Goal: Task Accomplishment & Management: Manage account settings

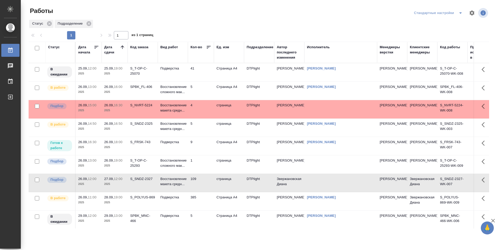
click at [204, 148] on td "9" at bounding box center [201, 146] width 26 height 18
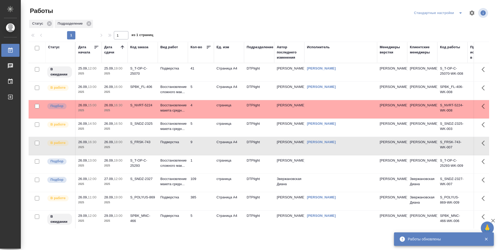
click at [198, 129] on td "5" at bounding box center [201, 128] width 26 height 18
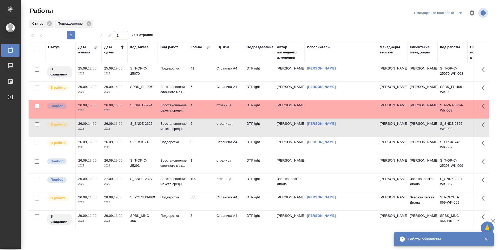
click at [206, 163] on td "1" at bounding box center [201, 165] width 26 height 18
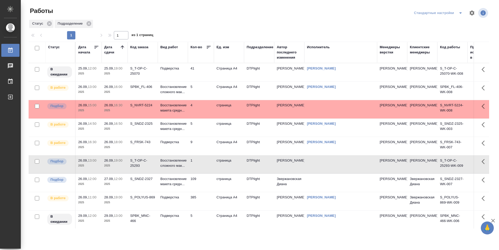
click at [200, 149] on td "9" at bounding box center [201, 146] width 26 height 18
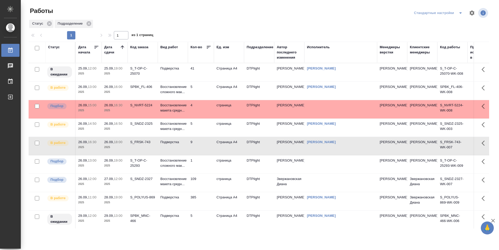
click at [201, 133] on td "5" at bounding box center [201, 128] width 26 height 18
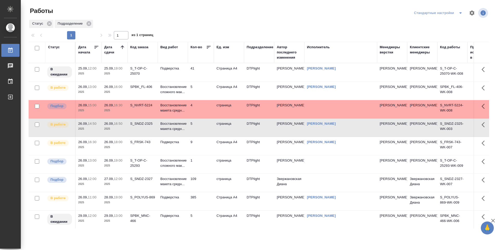
click at [206, 146] on td "9" at bounding box center [201, 146] width 26 height 18
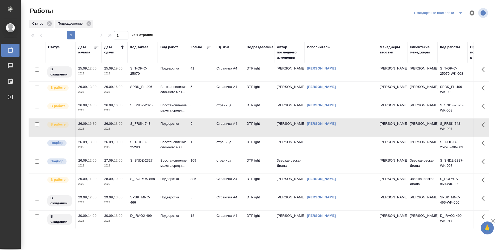
click at [203, 89] on td "5" at bounding box center [201, 91] width 26 height 18
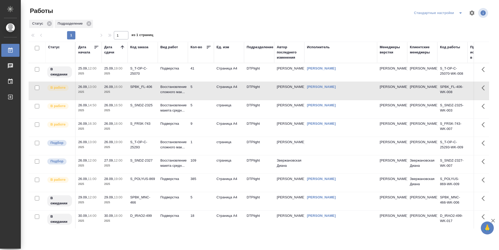
click at [206, 90] on td "5" at bounding box center [201, 91] width 26 height 18
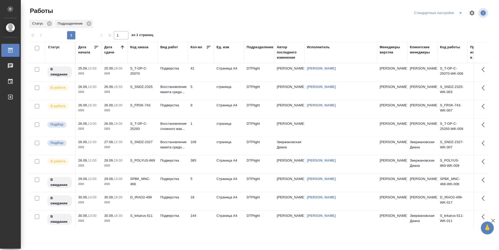
click at [201, 90] on td "5" at bounding box center [201, 91] width 26 height 18
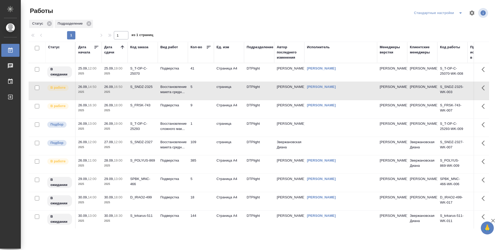
click at [201, 109] on td "9" at bounding box center [201, 109] width 26 height 18
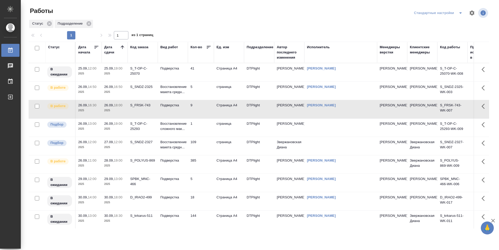
click at [208, 170] on td "385" at bounding box center [201, 165] width 26 height 18
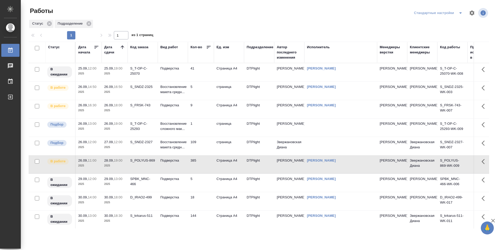
click at [208, 171] on td "385" at bounding box center [201, 165] width 26 height 18
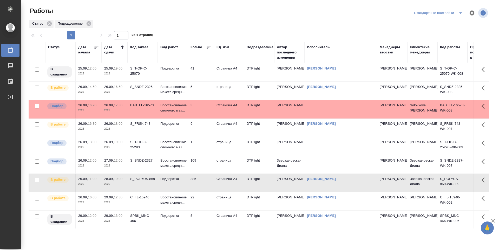
click at [204, 90] on td "5" at bounding box center [201, 91] width 26 height 18
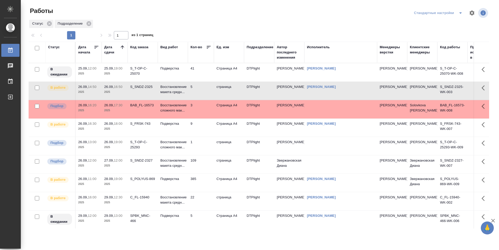
click at [205, 128] on td "9" at bounding box center [201, 128] width 26 height 18
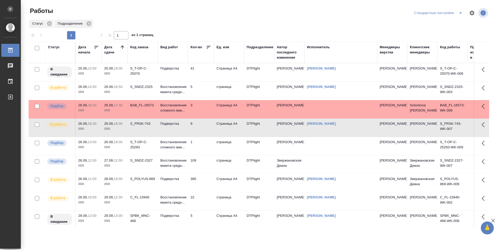
click at [206, 108] on td "3" at bounding box center [201, 109] width 26 height 18
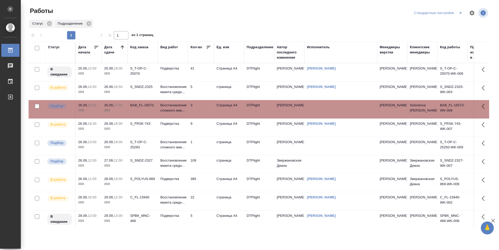
click at [206, 108] on td "3" at bounding box center [201, 109] width 26 height 18
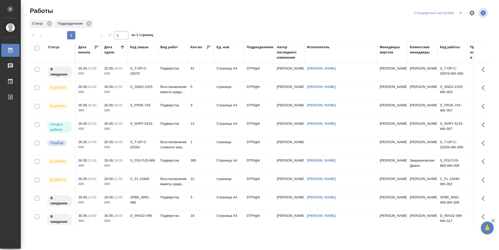
click at [209, 94] on td "5" at bounding box center [201, 91] width 26 height 18
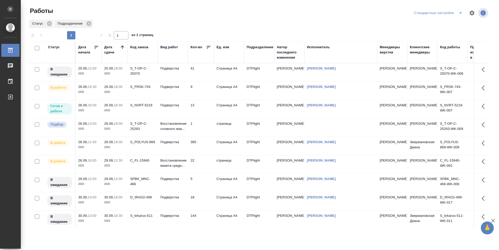
click at [202, 93] on td "9" at bounding box center [201, 91] width 26 height 18
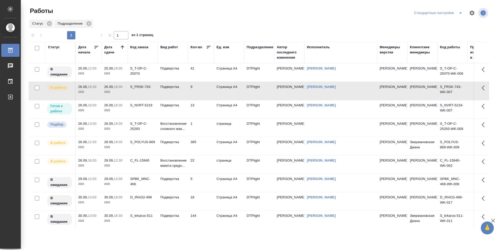
click at [203, 107] on td "13" at bounding box center [201, 109] width 26 height 18
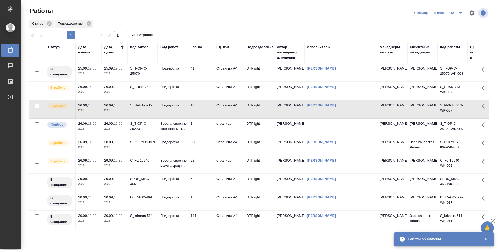
click at [203, 87] on td "9" at bounding box center [201, 91] width 26 height 18
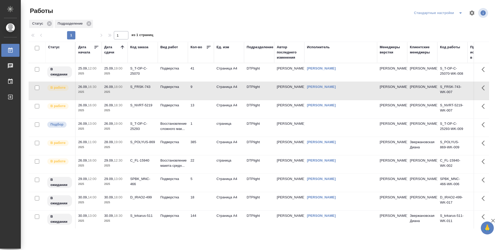
click at [143, 126] on div "S_T-OP-C-25293" at bounding box center [142, 126] width 25 height 10
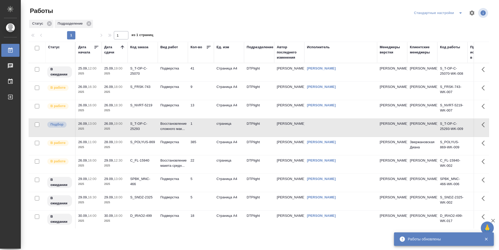
click at [123, 45] on icon at bounding box center [122, 47] width 5 height 5
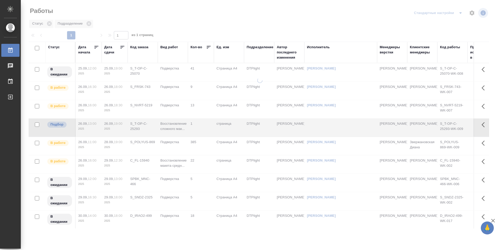
click at [123, 46] on icon at bounding box center [123, 47] width 4 height 3
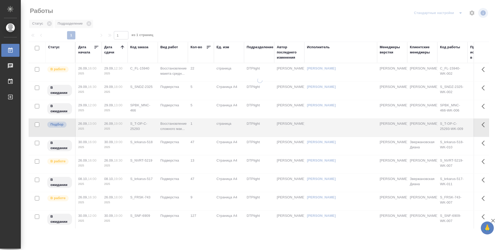
click at [122, 47] on icon at bounding box center [122, 47] width 5 height 5
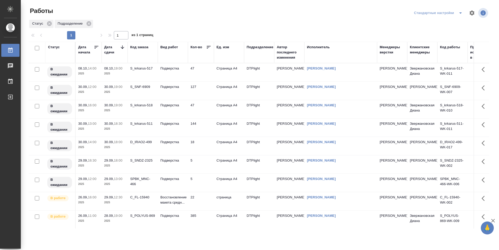
click at [123, 49] on icon at bounding box center [122, 47] width 5 height 5
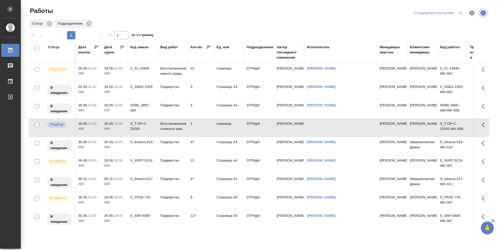
click at [122, 47] on icon at bounding box center [122, 47] width 5 height 5
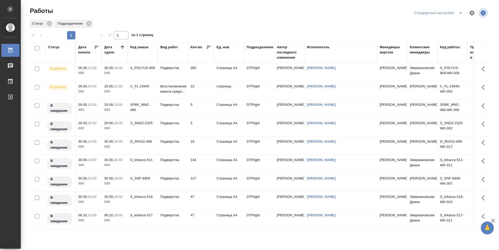
scroll to position [78, 0]
click at [110, 201] on p "2025" at bounding box center [114, 202] width 21 height 5
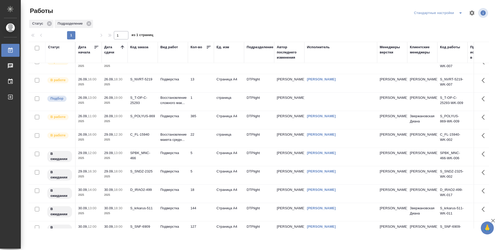
scroll to position [0, 0]
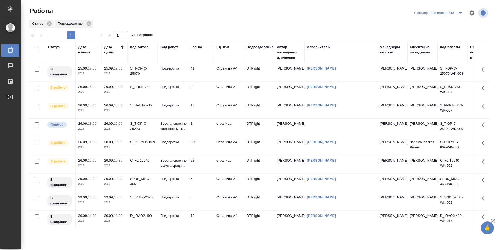
click at [202, 92] on td "9" at bounding box center [201, 91] width 26 height 18
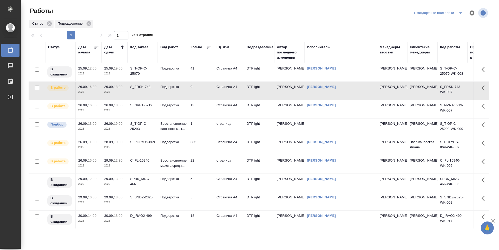
click at [205, 148] on td "385" at bounding box center [201, 146] width 26 height 18
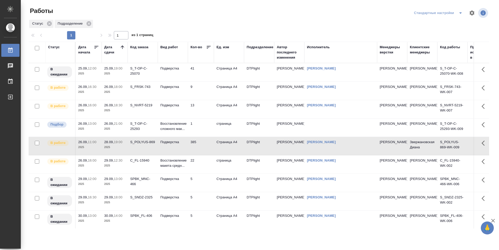
click at [201, 92] on td "9" at bounding box center [201, 91] width 26 height 18
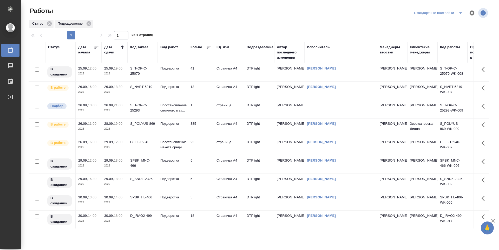
click at [203, 125] on td "385" at bounding box center [201, 128] width 26 height 18
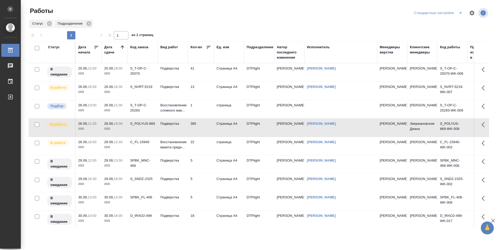
click at [203, 125] on td "385" at bounding box center [201, 128] width 26 height 18
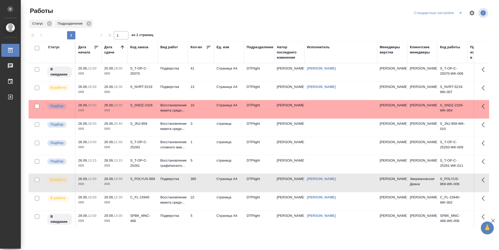
click at [143, 174] on td "S_T-OP-C-25291" at bounding box center [143, 165] width 30 height 18
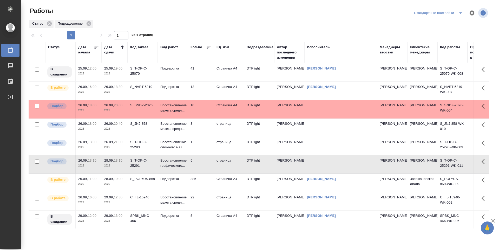
click at [141, 147] on div "S_T-OP-C-25293" at bounding box center [142, 145] width 25 height 10
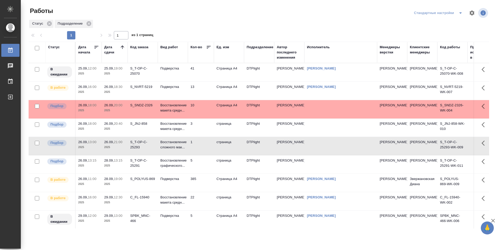
click at [141, 132] on td "S_JNJ-858" at bounding box center [143, 128] width 30 height 18
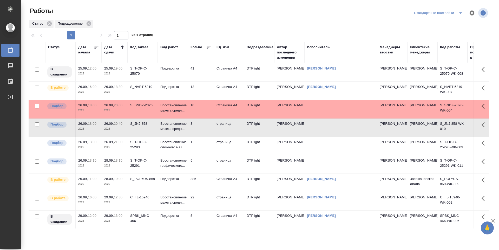
click at [149, 94] on td "S_NVRT-5219" at bounding box center [143, 91] width 30 height 18
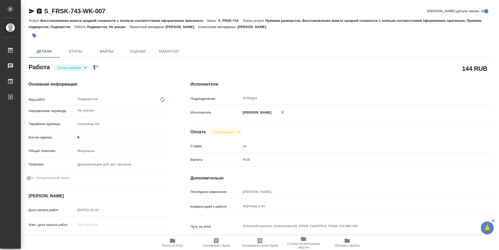
type textarea "x"
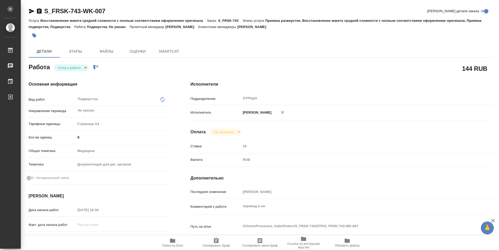
type textarea "x"
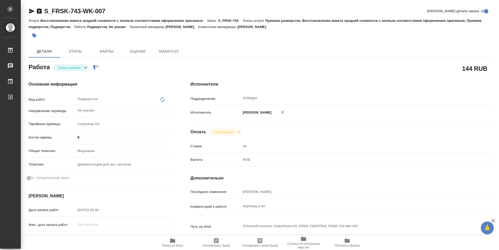
type textarea "x"
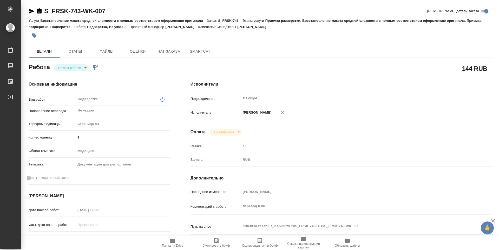
type textarea "x"
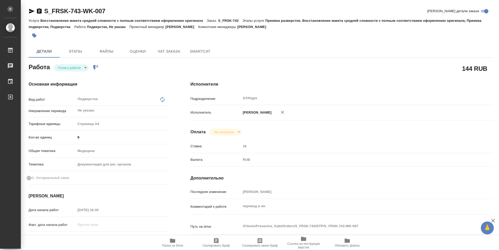
type textarea "x"
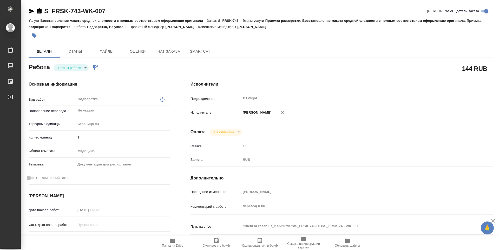
click at [172, 247] on span "Папка на Drive" at bounding box center [172, 246] width 21 height 4
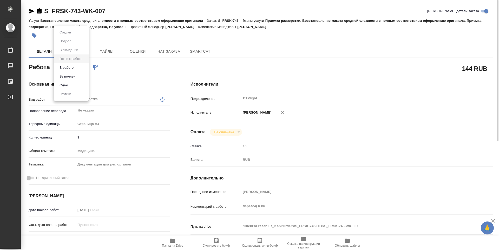
click at [83, 68] on body "🙏 .cls-1 fill:#fff; AWATERA Guselnikov Roman Работы 0 Чаты График Выйти S_FRSK-…" at bounding box center [249, 125] width 499 height 250
click at [74, 71] on li "В работе" at bounding box center [71, 67] width 35 height 9
click at [40, 13] on icon "button" at bounding box center [39, 10] width 5 height 5
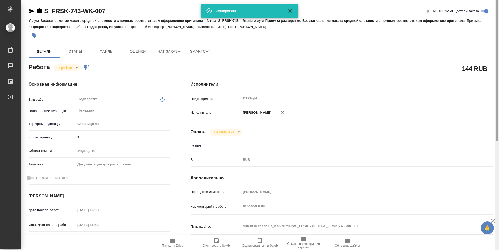
type textarea "x"
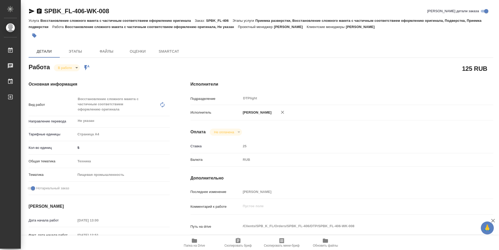
type textarea "x"
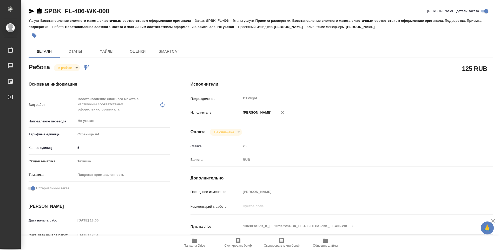
type textarea "x"
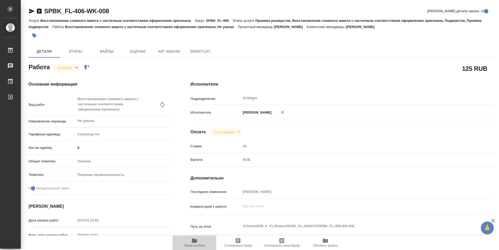
click at [196, 241] on icon "button" at bounding box center [194, 241] width 5 height 4
type textarea "x"
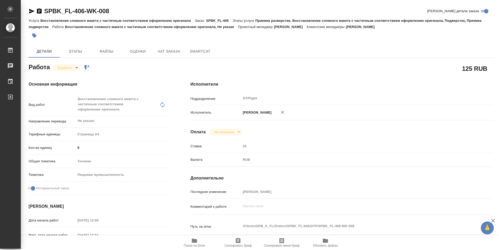
type textarea "x"
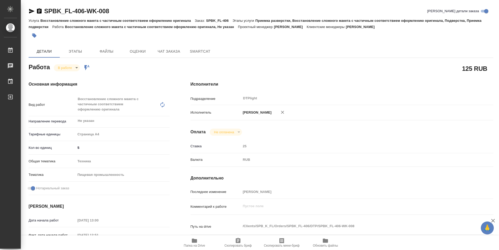
type textarea "x"
click at [75, 69] on body "🙏 .cls-1 fill:#fff; AWATERA Guselnikov Roman Работы 0 Чаты График Выйти SPBK_FL…" at bounding box center [249, 125] width 499 height 250
click at [69, 77] on button "Выполнен" at bounding box center [67, 77] width 19 height 6
click at [38, 11] on icon "button" at bounding box center [39, 10] width 5 height 5
type textarea "x"
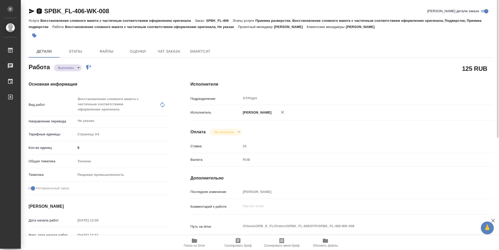
type textarea "x"
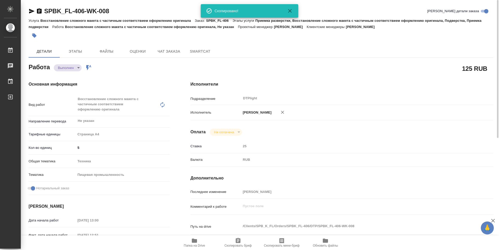
type textarea "x"
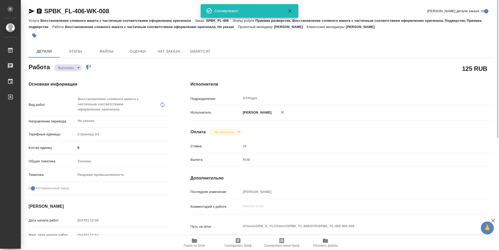
type textarea "x"
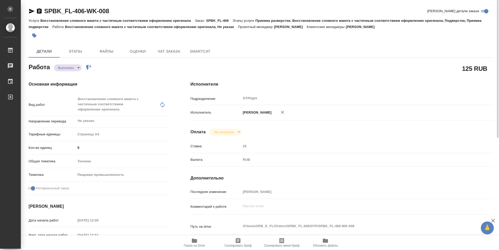
scroll to position [203, 0]
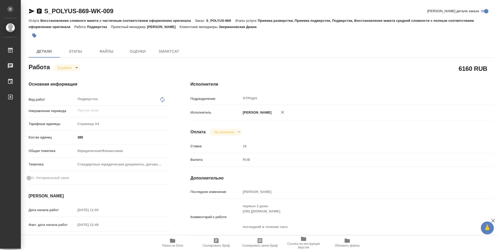
type textarea "x"
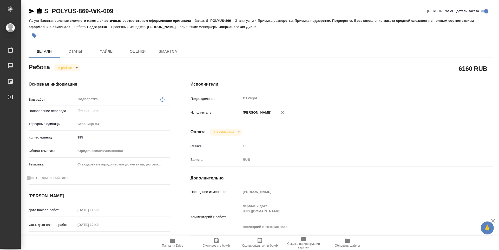
type textarea "x"
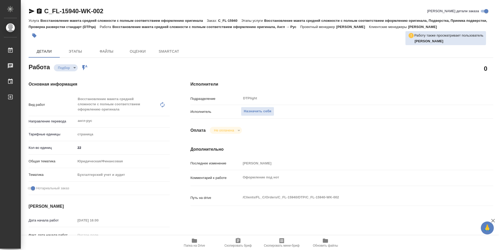
type textarea "x"
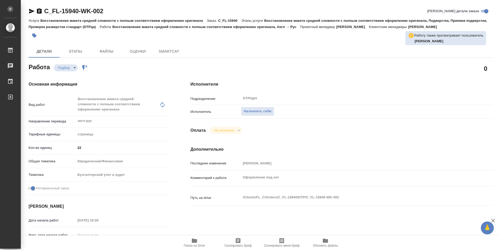
type textarea "x"
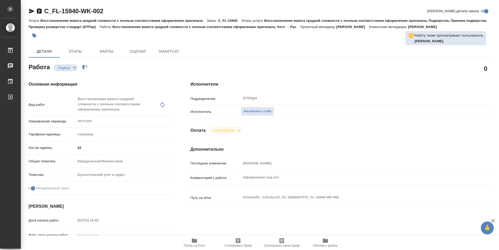
type textarea "x"
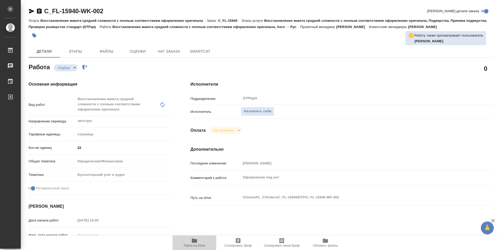
click at [195, 247] on span "Папка на Drive" at bounding box center [194, 246] width 21 height 4
type textarea "x"
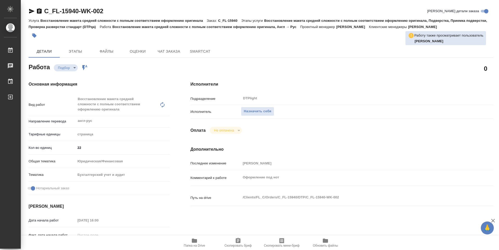
type textarea "x"
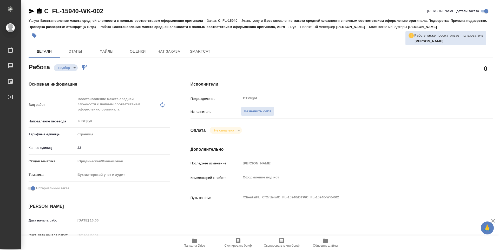
type textarea "x"
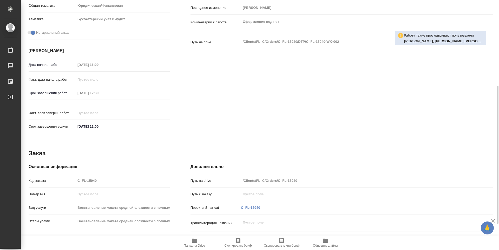
scroll to position [78, 0]
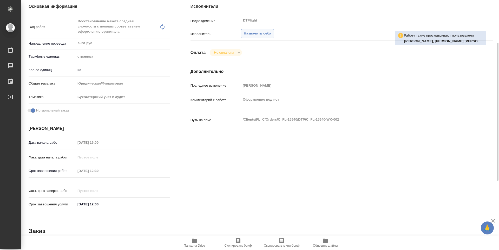
click at [249, 34] on span "Назначить себя" at bounding box center [258, 34] width 28 height 6
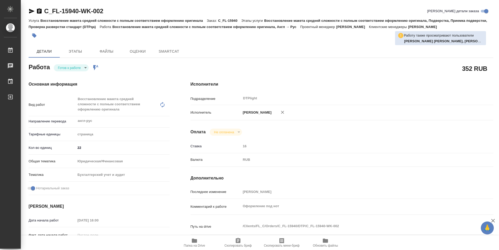
type textarea "x"
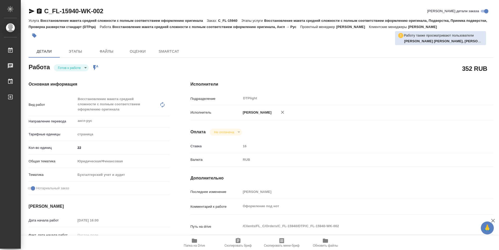
type textarea "x"
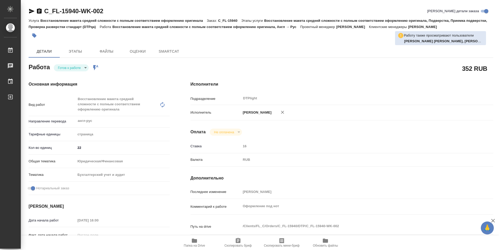
type textarea "x"
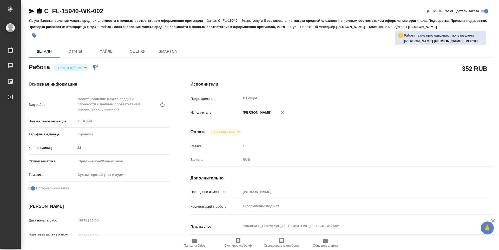
type textarea "x"
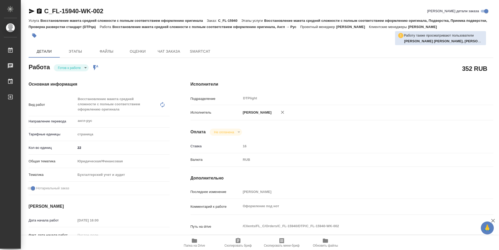
click at [86, 70] on body "🙏 .cls-1 fill:#fff; AWATERA Guselnikov Roman Работы Чаты График Выйти C_FL-1594…" at bounding box center [249, 125] width 499 height 250
click at [74, 69] on button "В работе" at bounding box center [66, 68] width 17 height 6
type textarea "x"
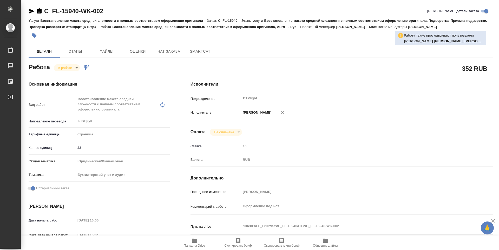
type textarea "x"
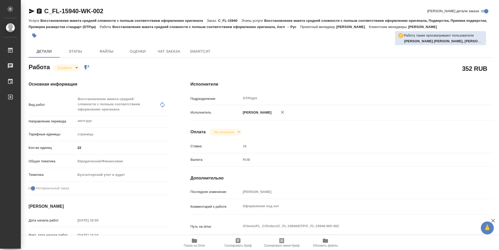
type textarea "x"
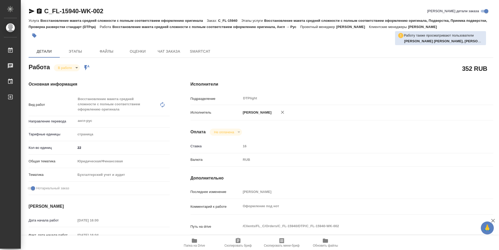
type textarea "x"
click at [39, 11] on icon "button" at bounding box center [39, 10] width 5 height 5
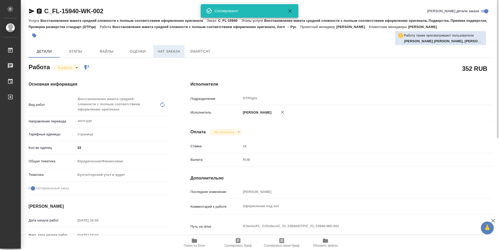
click at [174, 56] on button "Чат заказа" at bounding box center [168, 51] width 31 height 12
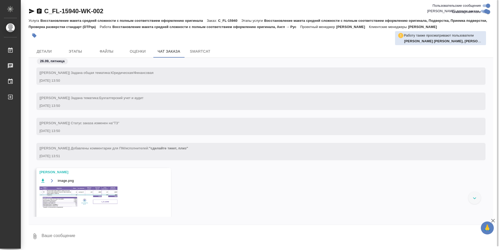
click at [81, 191] on img at bounding box center [78, 198] width 78 height 22
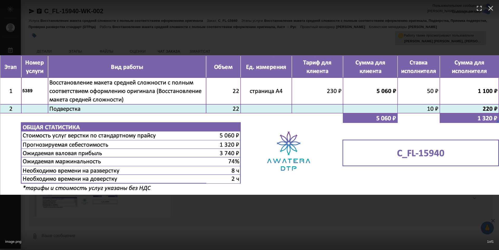
click at [245, 206] on div "image.png 1 of 1" at bounding box center [249, 125] width 499 height 250
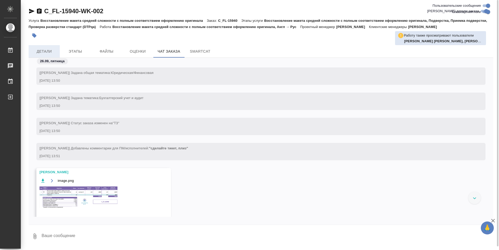
click at [51, 50] on span "Детали" at bounding box center [44, 51] width 25 height 6
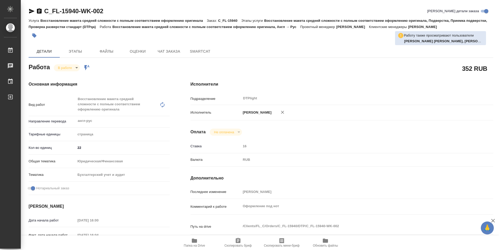
type textarea "x"
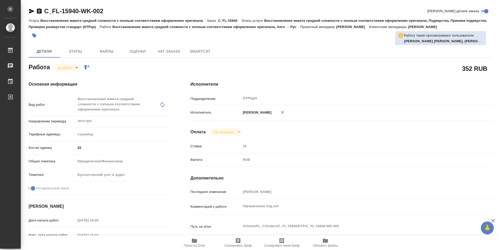
type textarea "x"
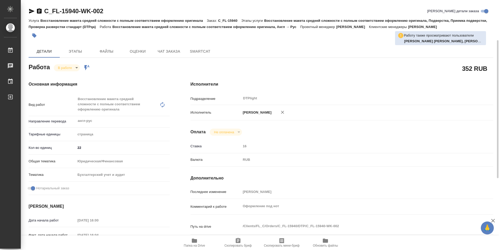
scroll to position [26, 0]
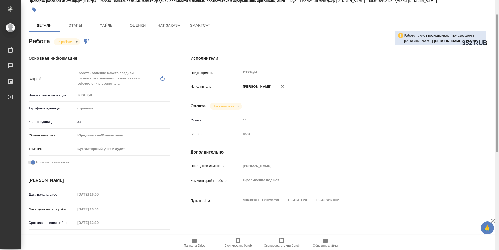
type textarea "x"
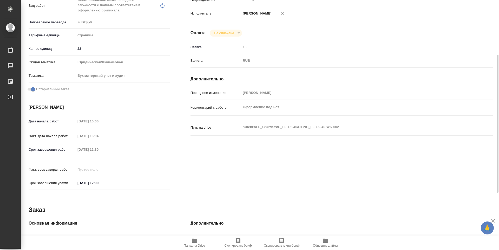
scroll to position [0, 0]
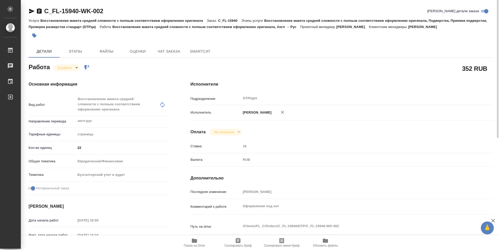
click at [168, 70] on div "Работа В работе inProgress Работа включена в последовательность" at bounding box center [99, 66] width 141 height 9
click at [178, 67] on div "Работа В работе inProgress Работа включена в последовательность" at bounding box center [99, 69] width 162 height 34
type textarea "x"
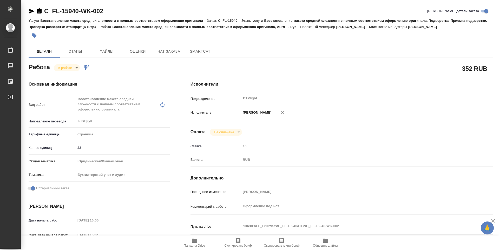
type textarea "x"
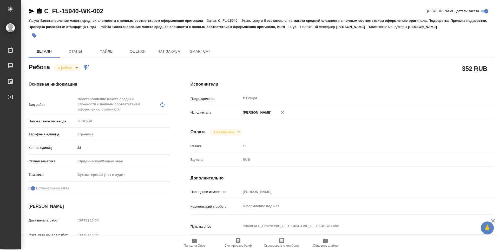
type textarea "x"
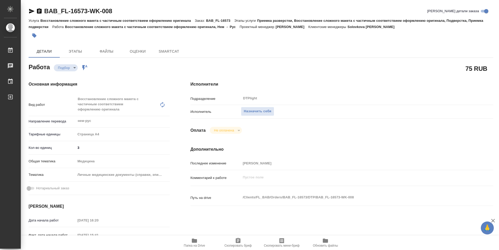
type textarea "x"
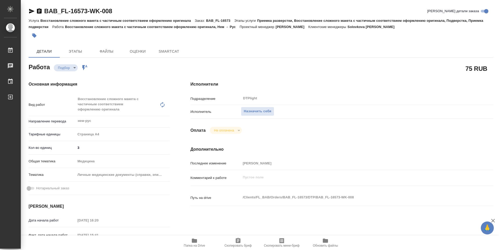
type textarea "x"
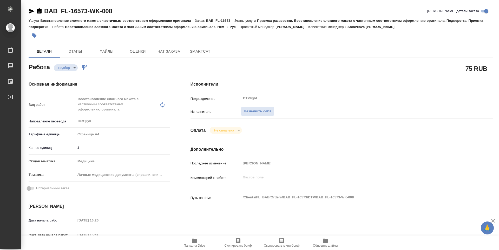
click at [199, 238] on span "Папка на Drive" at bounding box center [194, 243] width 37 height 10
type textarea "x"
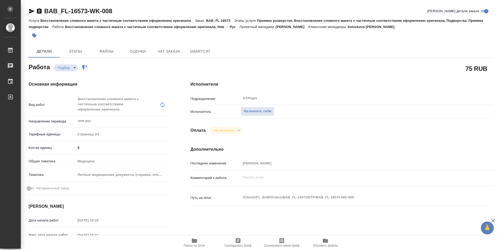
type textarea "x"
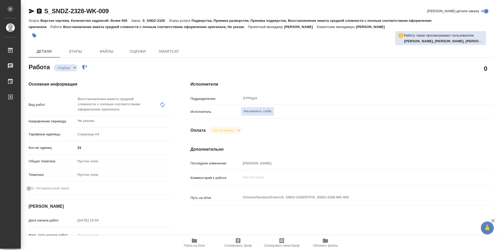
type textarea "x"
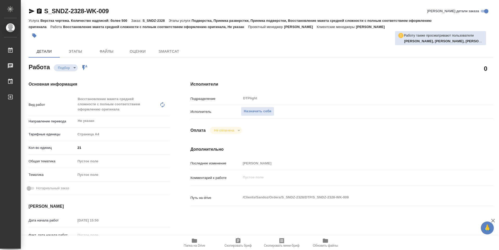
type textarea "x"
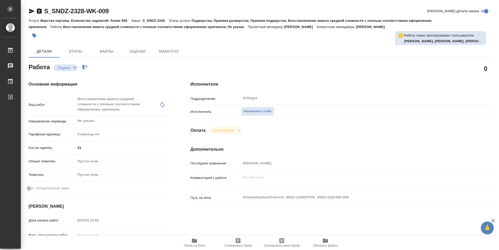
type textarea "x"
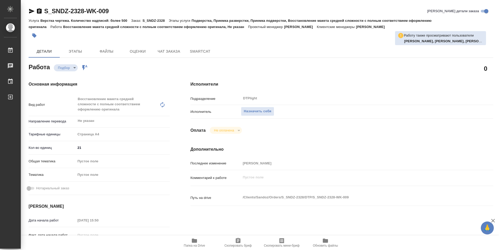
click at [193, 244] on span "Папка на Drive" at bounding box center [194, 246] width 21 height 4
type textarea "x"
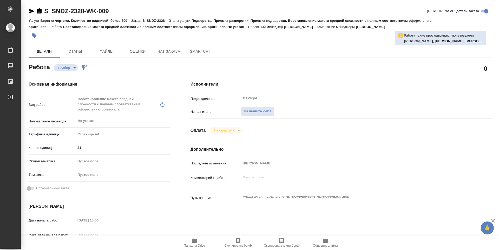
type textarea "x"
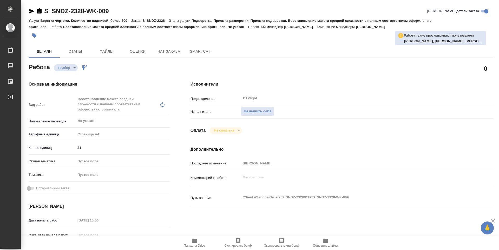
type textarea "x"
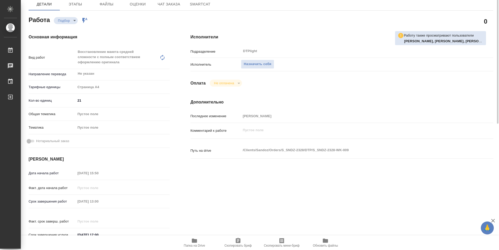
scroll to position [21, 0]
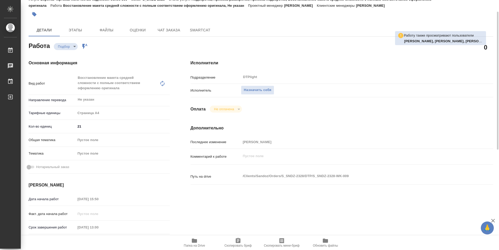
type textarea "x"
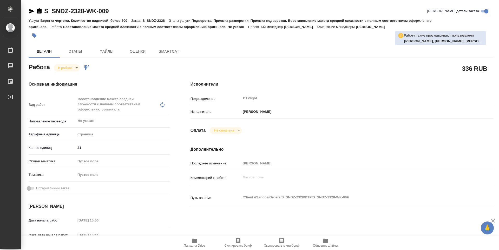
type textarea "x"
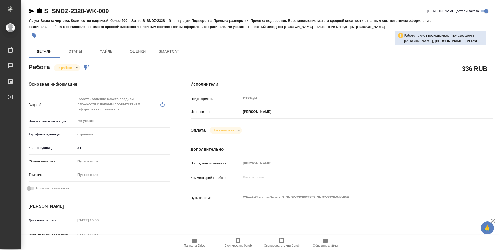
type textarea "x"
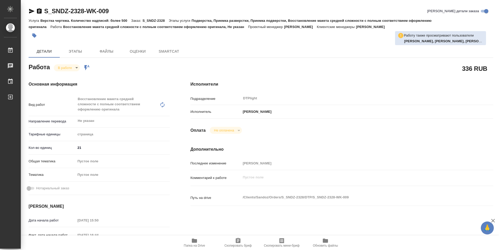
type textarea "x"
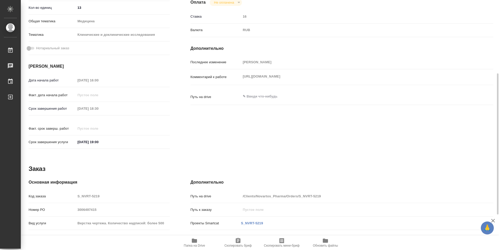
scroll to position [26, 0]
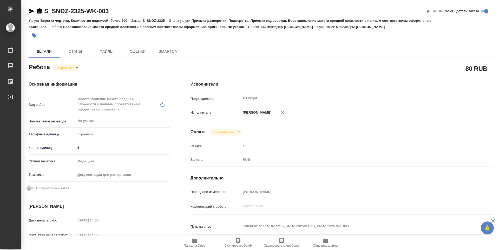
type textarea "x"
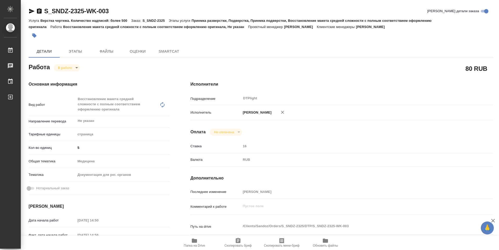
type textarea "x"
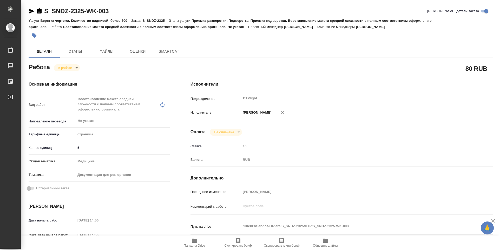
type textarea "x"
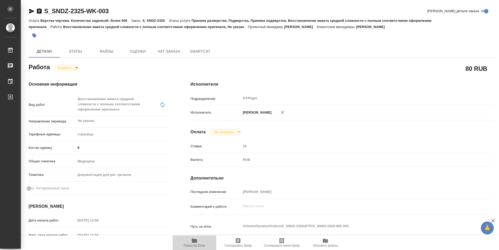
click at [197, 242] on span "Папка на Drive" at bounding box center [194, 243] width 37 height 10
type textarea "x"
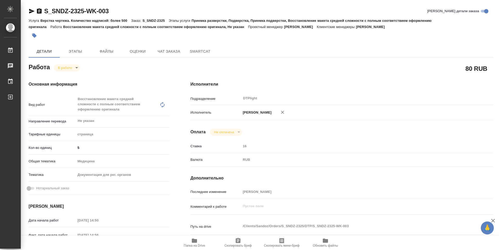
type textarea "x"
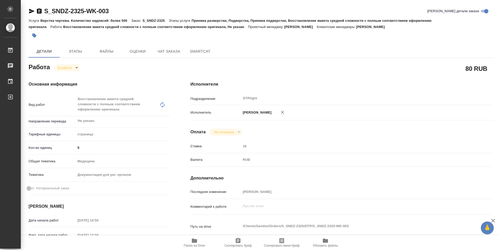
type textarea "x"
click at [77, 69] on body "🙏 .cls-1 fill:#fff; AWATERA Guselnikov Roman Работы 0 Чаты График Выйти S_SNDZ-…" at bounding box center [249, 125] width 499 height 250
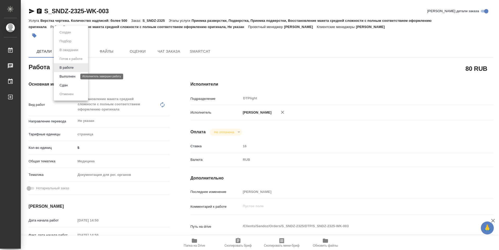
click at [66, 77] on button "Выполнен" at bounding box center [67, 77] width 19 height 6
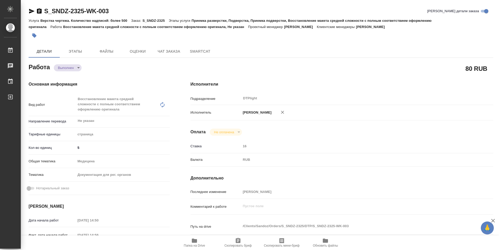
type textarea "x"
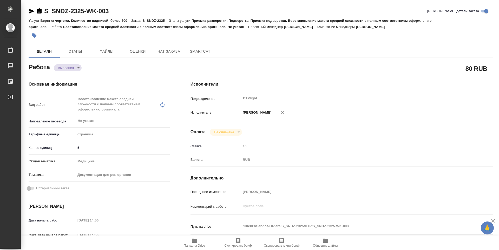
type textarea "x"
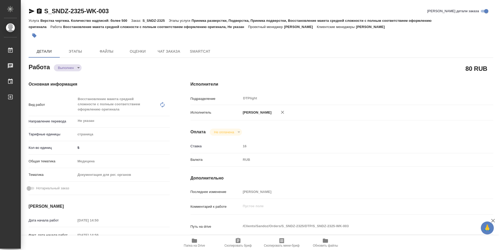
type textarea "x"
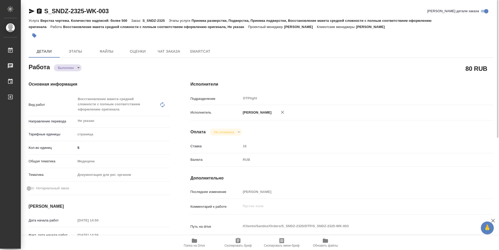
click at [38, 10] on icon "button" at bounding box center [39, 10] width 5 height 5
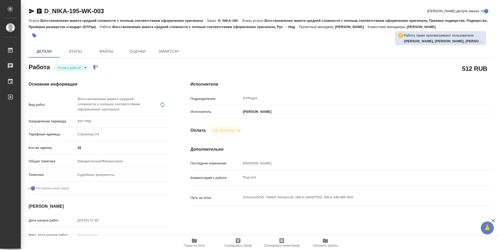
type textarea "x"
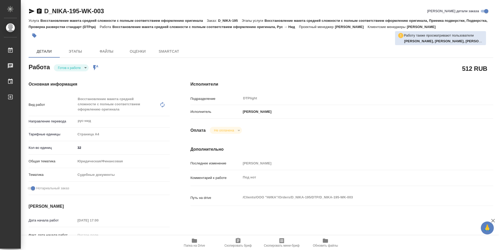
type textarea "x"
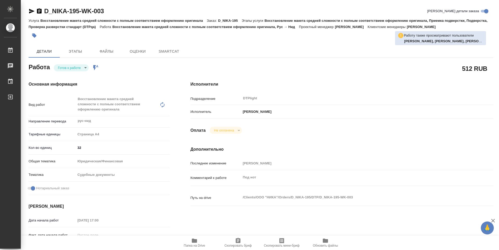
type textarea "x"
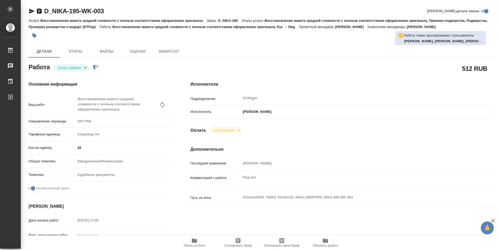
type textarea "x"
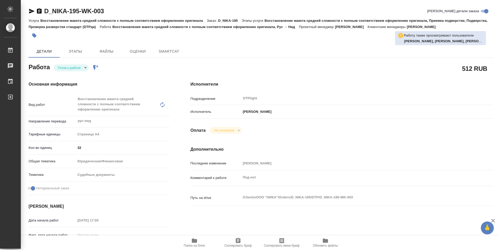
type textarea "x"
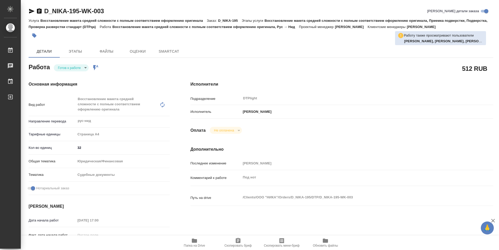
type textarea "x"
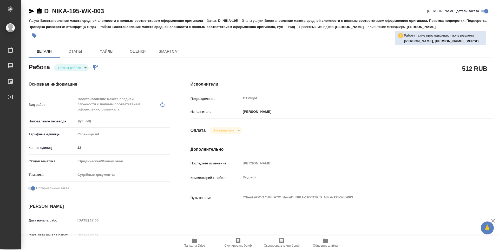
type textarea "x"
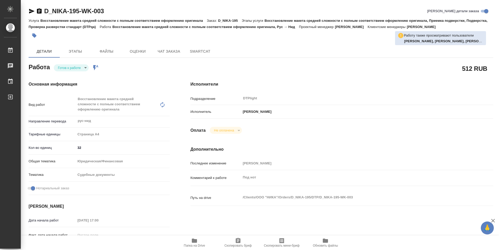
type textarea "x"
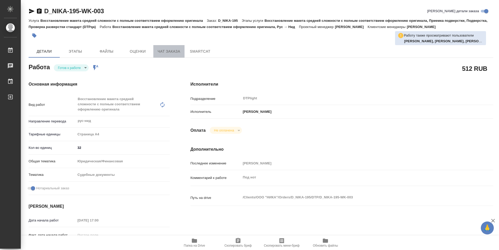
click at [162, 52] on span "Чат заказа" at bounding box center [168, 51] width 25 height 6
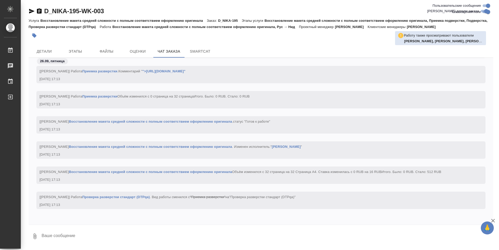
scroll to position [692, 0]
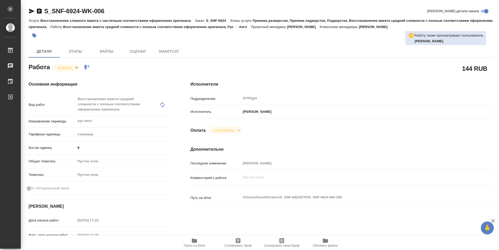
type textarea "x"
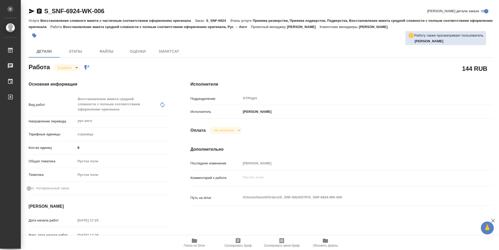
type textarea "x"
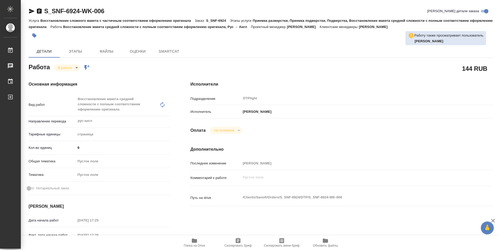
type textarea "x"
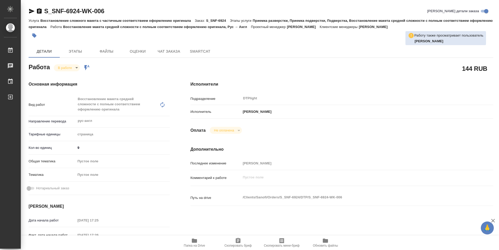
type textarea "x"
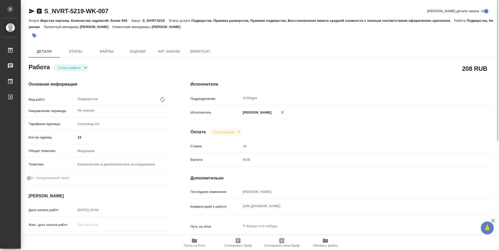
click at [195, 245] on span "Папка на Drive" at bounding box center [194, 246] width 21 height 4
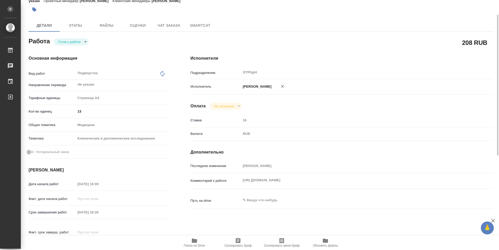
click at [212, 187] on div "Комментарий к работе https://drive.awatera.com/apps/files/?dir=/Shares/Novartos…" at bounding box center [341, 185] width 303 height 20
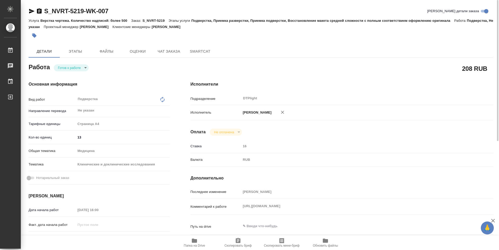
click at [85, 66] on body "🙏 .cls-1 fill:#fff; AWATERA Guselnikov Roman Работы 0 Чаты График Выйти S_NVRT-…" at bounding box center [249, 125] width 499 height 250
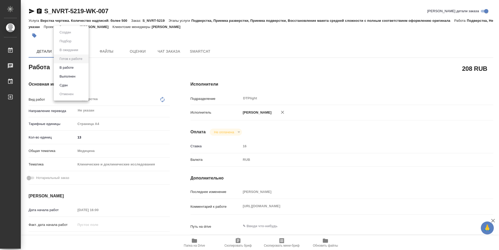
click at [75, 69] on li "В работе" at bounding box center [71, 67] width 35 height 9
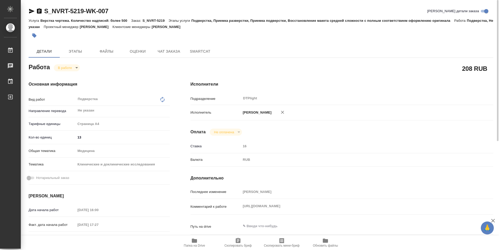
type textarea "x"
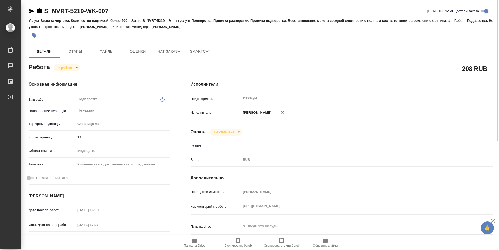
type textarea "x"
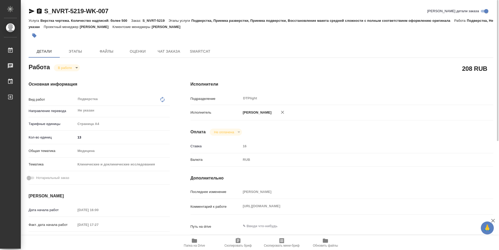
click at [41, 11] on icon "button" at bounding box center [39, 10] width 5 height 5
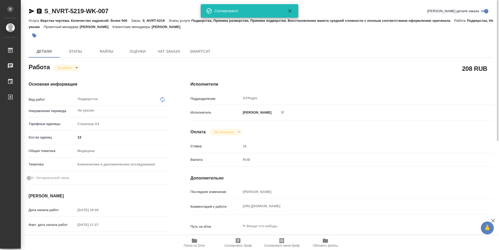
type textarea "x"
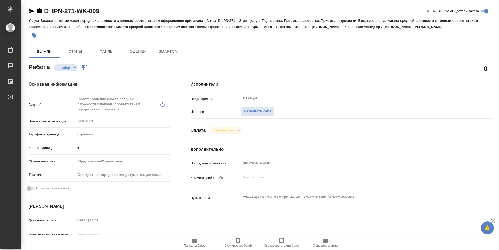
type textarea "x"
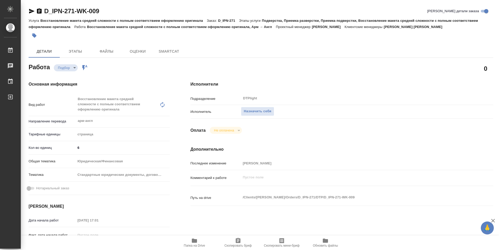
type textarea "x"
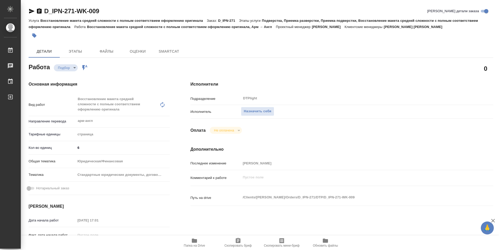
type textarea "x"
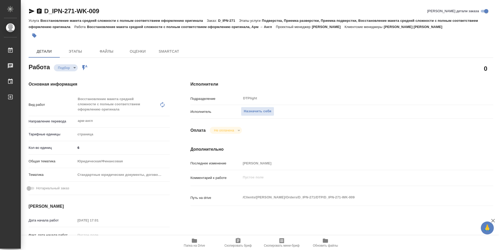
type textarea "x"
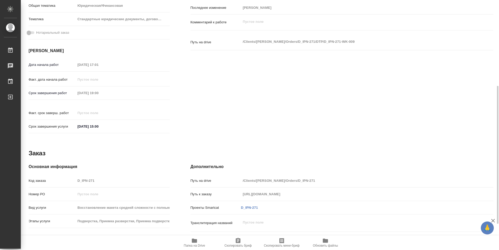
type textarea "x"
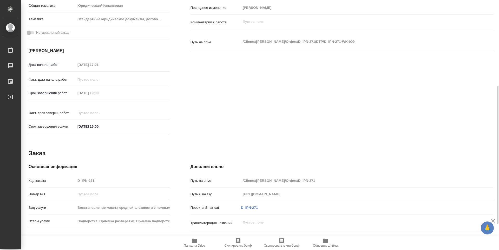
scroll to position [182, 0]
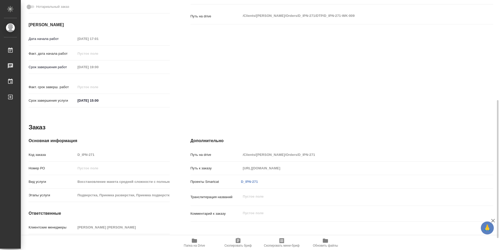
type textarea "x"
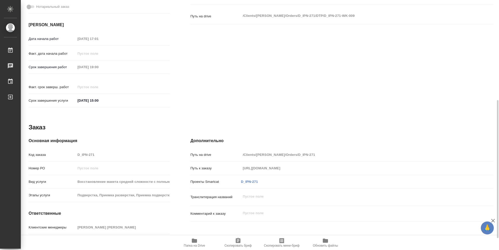
click at [198, 245] on span "Папка на Drive" at bounding box center [194, 246] width 21 height 4
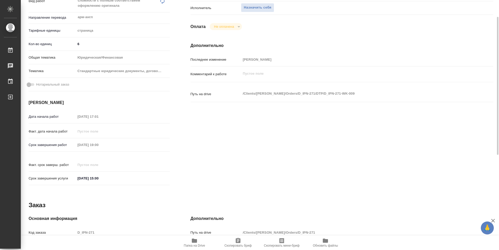
scroll to position [78, 0]
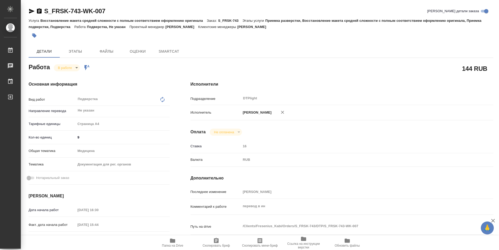
type textarea "x"
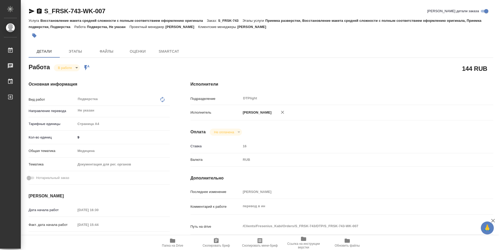
type textarea "x"
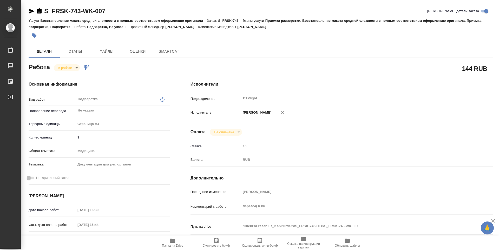
type textarea "x"
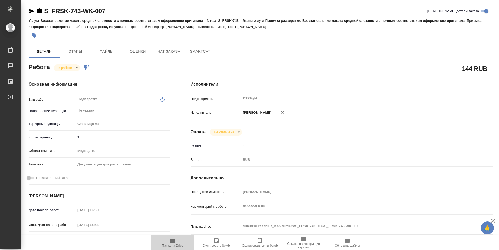
click at [178, 241] on span "Папка на Drive" at bounding box center [172, 243] width 37 height 10
type textarea "x"
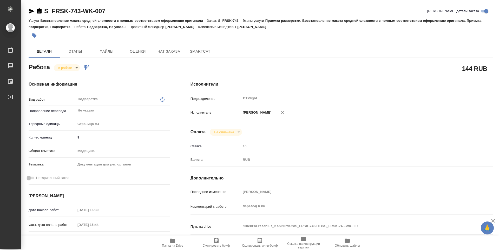
type textarea "x"
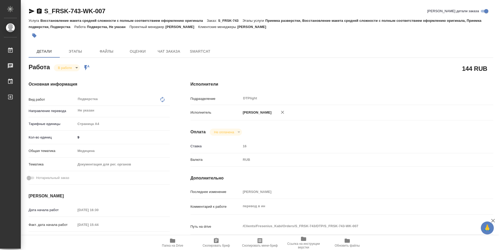
type textarea "x"
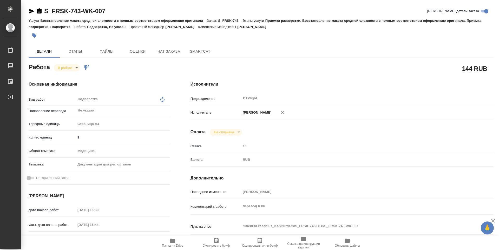
type textarea "x"
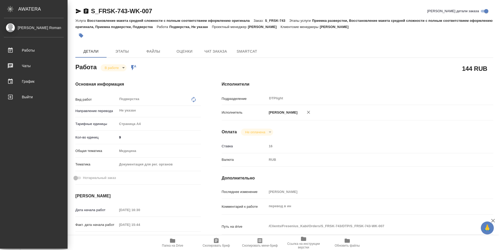
type textarea "x"
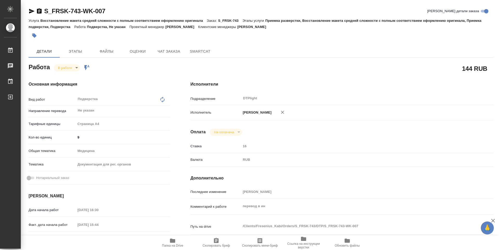
click at [77, 69] on body "🙏 .cls-1 fill:#fff; AWATERA Guselnikov Roman Работы 0 Чаты График Выйти S_FRSK-…" at bounding box center [249, 125] width 499 height 250
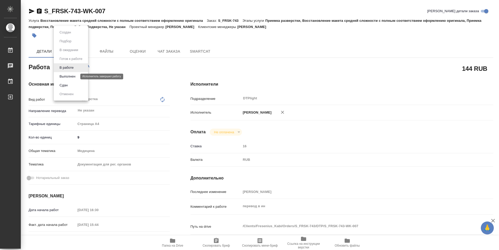
click at [75, 78] on button "Выполнен" at bounding box center [67, 77] width 19 height 6
type textarea "x"
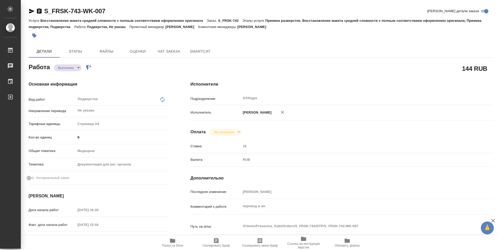
type textarea "x"
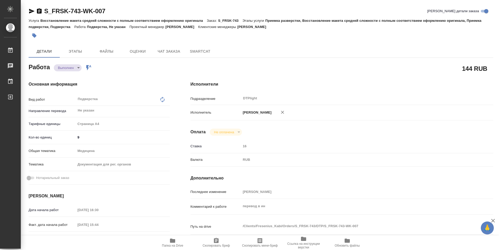
type textarea "x"
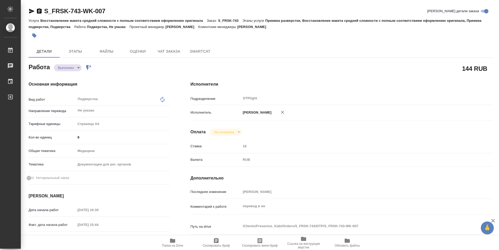
type textarea "x"
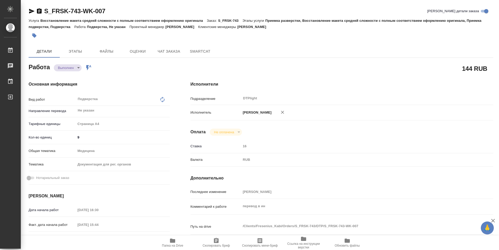
type textarea "x"
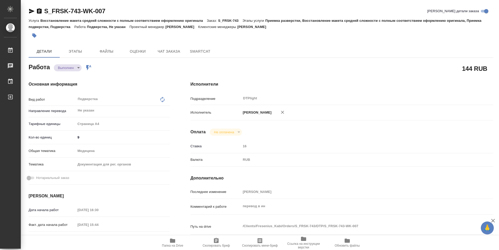
type textarea "x"
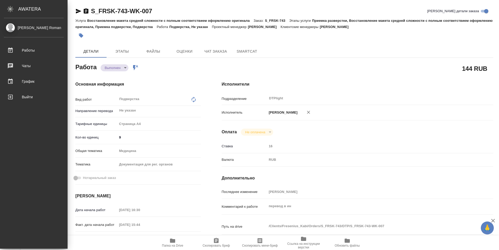
type textarea "x"
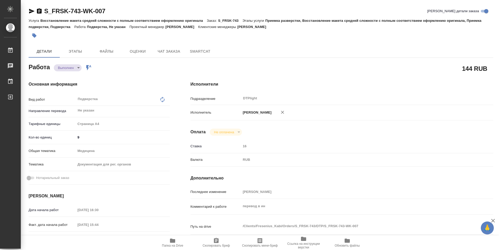
type textarea "x"
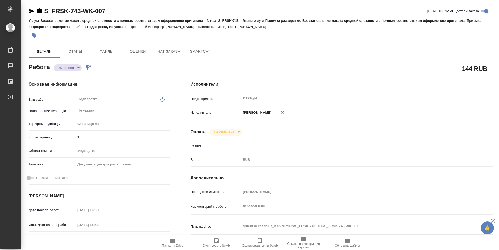
type textarea "x"
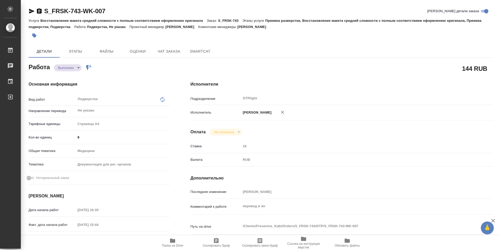
type textarea "x"
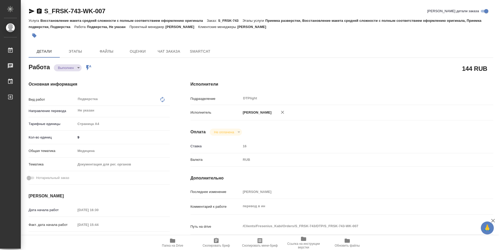
click at [37, 11] on icon "button" at bounding box center [39, 10] width 5 height 5
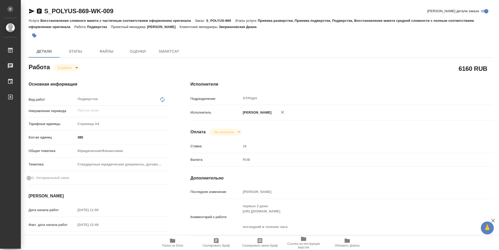
type textarea "x"
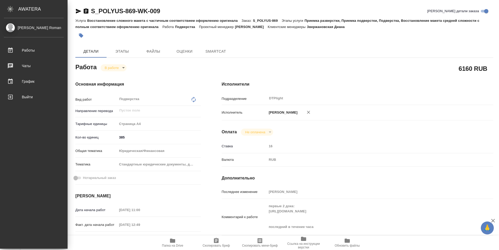
type textarea "x"
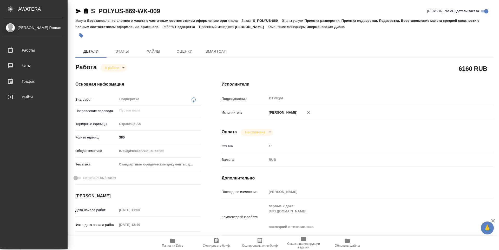
type textarea "x"
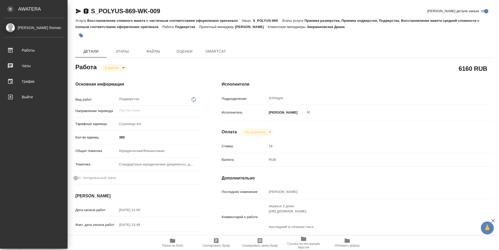
type textarea "x"
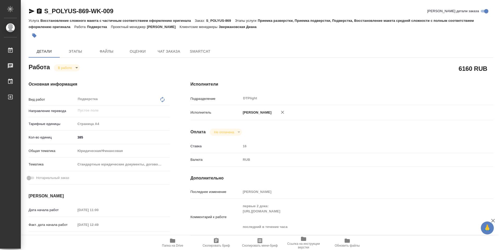
type textarea "x"
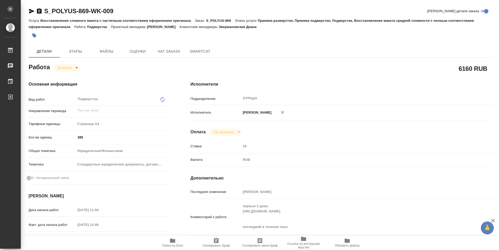
click at [31, 11] on icon "button" at bounding box center [32, 11] width 6 height 6
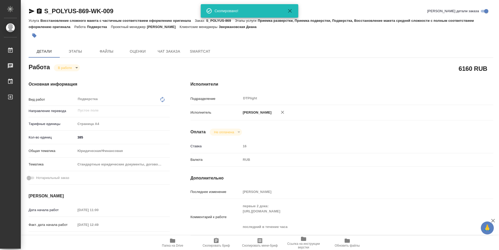
type textarea "x"
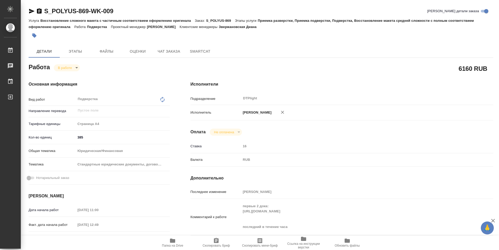
click at [184, 61] on div "6160 RUB" at bounding box center [341, 69] width 323 height 34
type textarea "x"
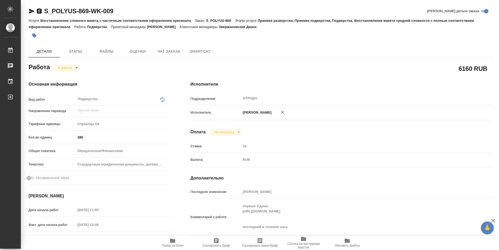
type textarea "x"
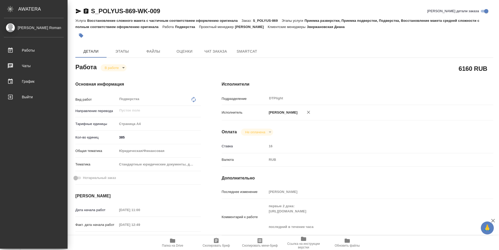
type textarea "x"
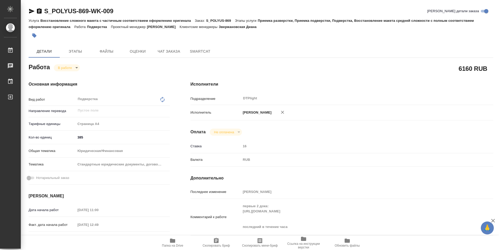
scroll to position [78, 0]
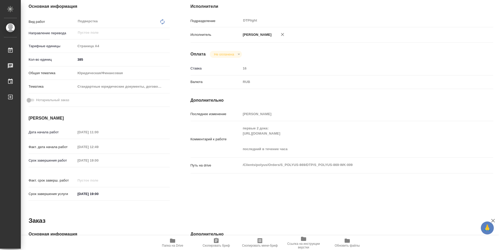
click at [178, 143] on div "Основная информация Вид работ Подверстка x ​ Направление перевода ​ Тарифные ед…" at bounding box center [99, 104] width 162 height 222
click at [281, 97] on h4 "Дополнительно" at bounding box center [341, 100] width 303 height 6
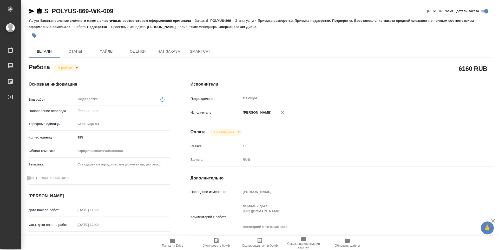
click at [160, 8] on div "S_POLYUS-869-WK-009 Кратко детали заказа" at bounding box center [261, 11] width 464 height 8
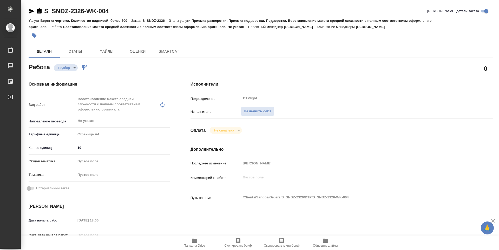
type textarea "x"
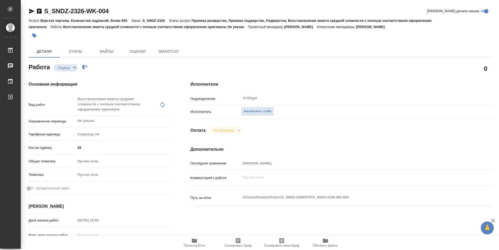
type textarea "x"
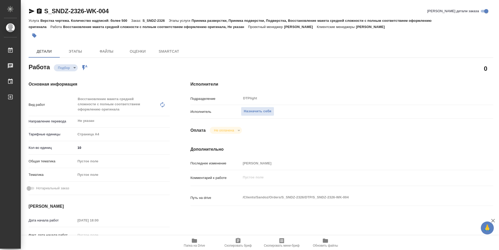
type textarea "x"
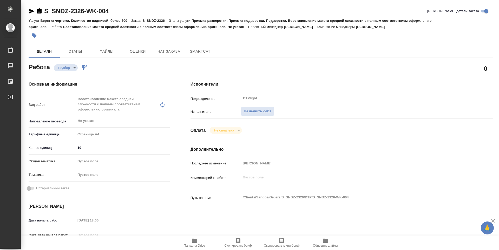
click at [197, 240] on span "Папка на Drive" at bounding box center [194, 243] width 37 height 10
type textarea "x"
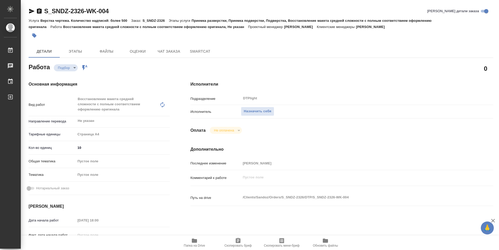
type textarea "x"
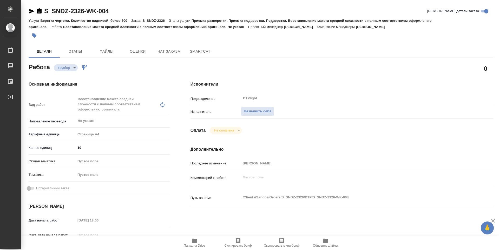
type textarea "x"
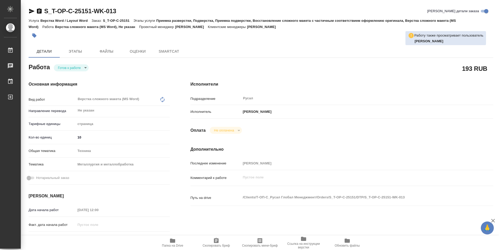
type textarea "x"
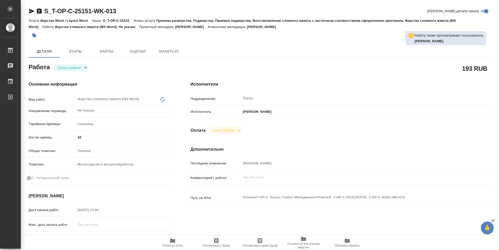
type textarea "x"
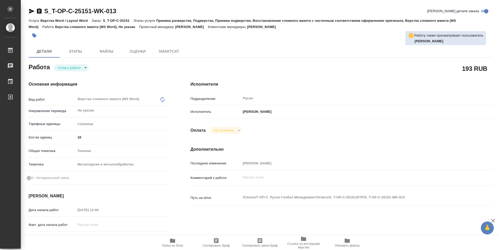
type textarea "x"
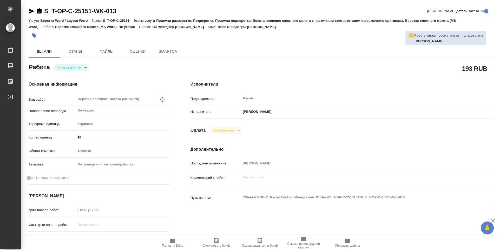
type textarea "x"
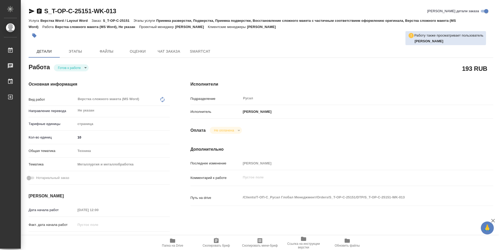
type textarea "x"
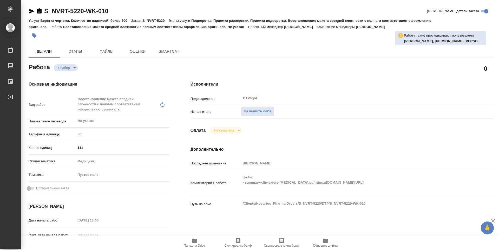
type textarea "x"
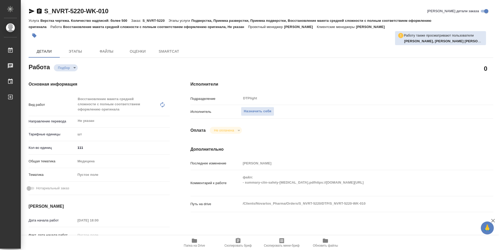
click at [194, 245] on span "Папка на Drive" at bounding box center [194, 246] width 21 height 4
type textarea "x"
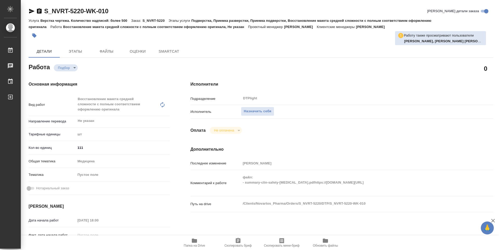
type textarea "x"
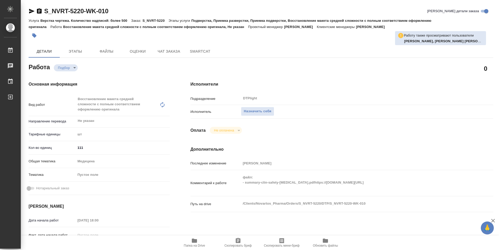
type textarea "x"
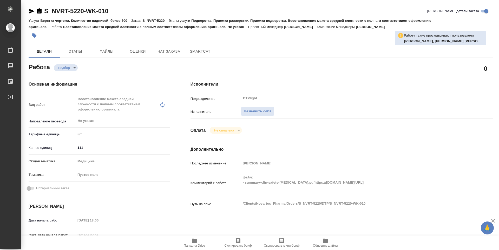
type textarea "x"
click at [260, 112] on span "Назначить себя" at bounding box center [258, 112] width 28 height 6
type textarea "x"
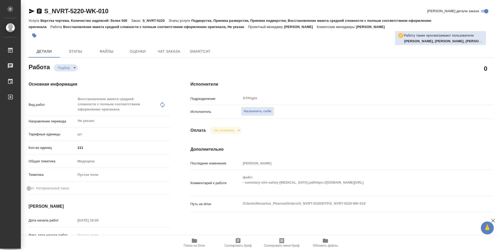
type textarea "x"
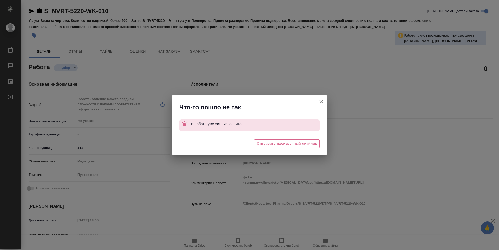
click at [322, 103] on icon "button" at bounding box center [321, 102] width 4 height 4
type textarea "x"
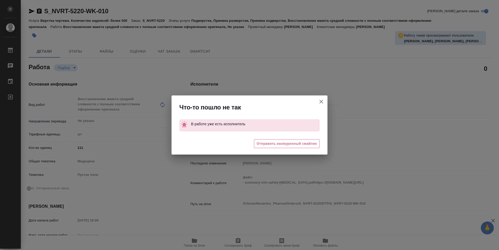
type textarea "x"
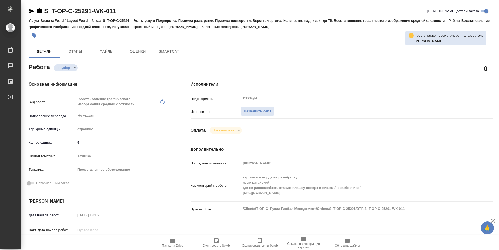
type textarea "x"
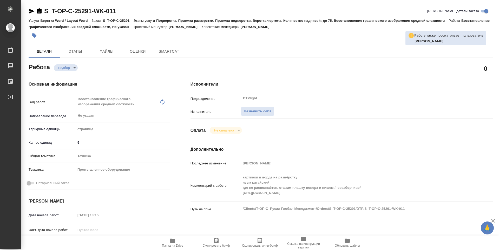
type textarea "x"
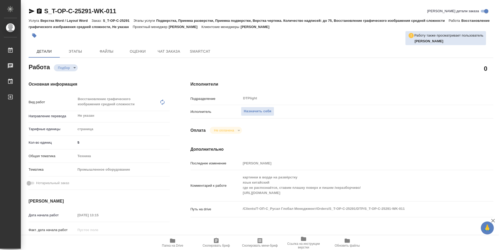
type textarea "x"
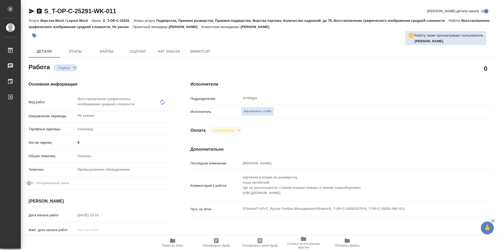
type textarea "x"
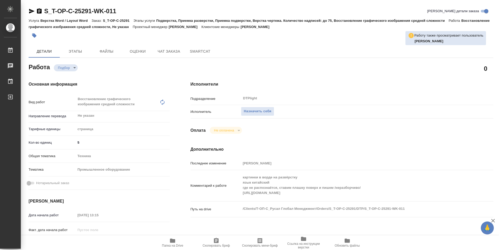
type textarea "x"
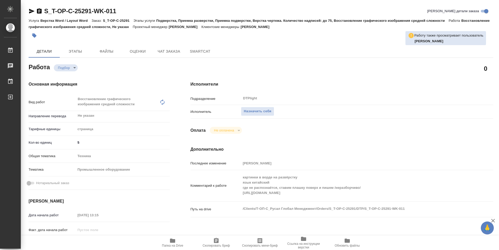
type textarea "x"
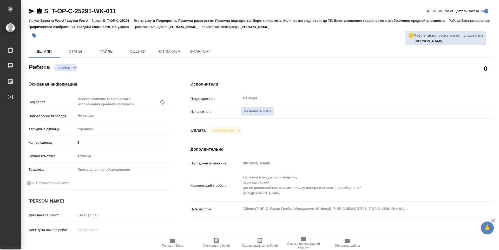
type textarea "x"
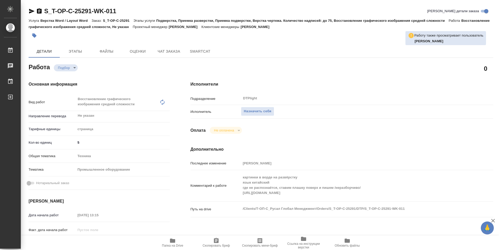
type textarea "x"
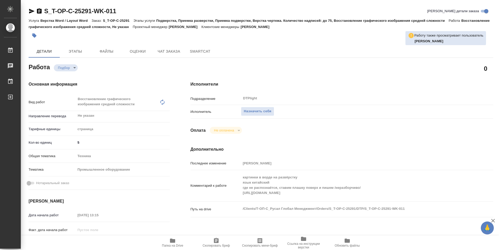
type textarea "x"
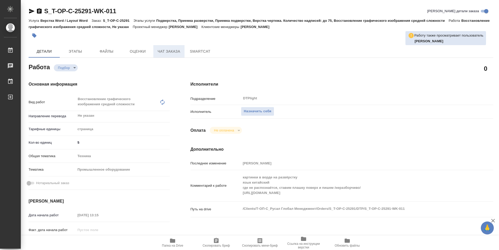
click at [159, 51] on span "Чат заказа" at bounding box center [168, 51] width 25 height 6
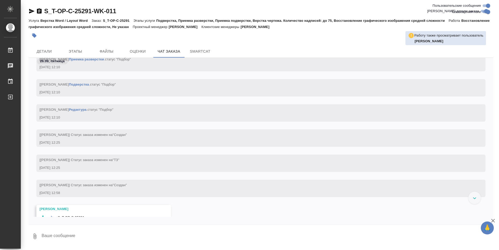
scroll to position [582, 0]
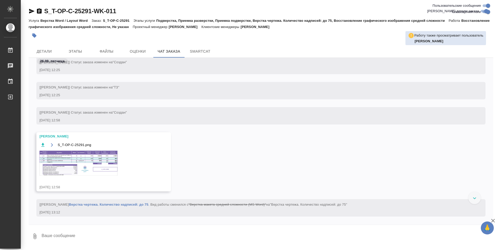
click at [87, 162] on img at bounding box center [78, 163] width 78 height 25
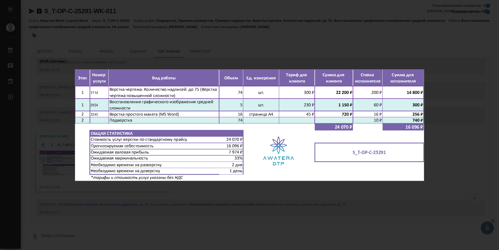
click at [230, 191] on div "S_T-OP-C-25291.png 1 of 1" at bounding box center [249, 125] width 499 height 250
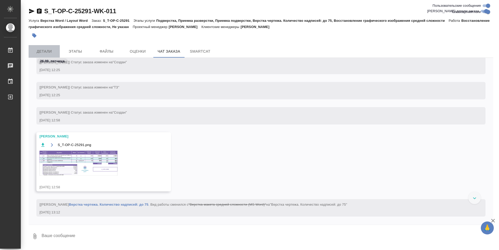
click at [59, 46] on button "Детали" at bounding box center [44, 51] width 31 height 12
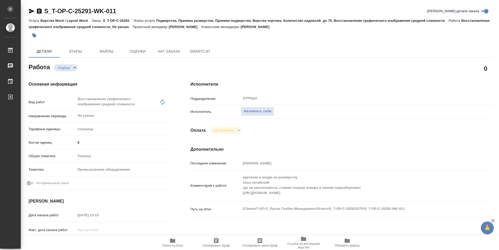
type textarea "x"
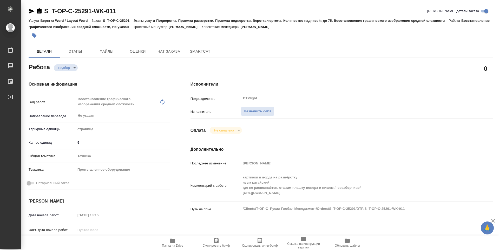
type textarea "x"
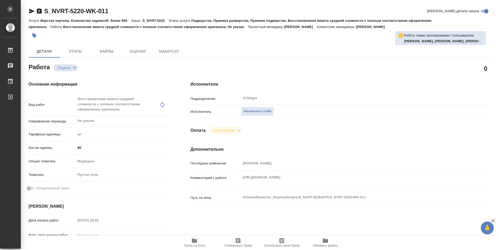
type textarea "x"
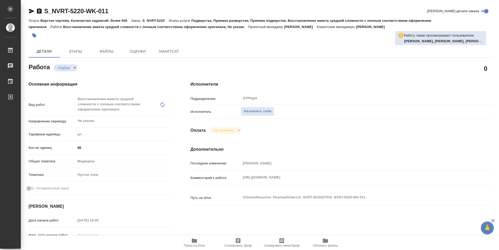
type textarea "x"
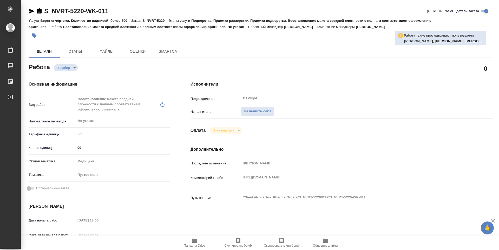
type textarea "x"
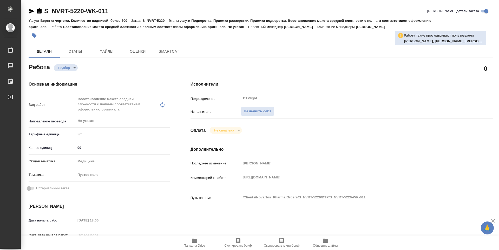
click at [199, 241] on span "Папка на Drive" at bounding box center [194, 243] width 37 height 10
type textarea "x"
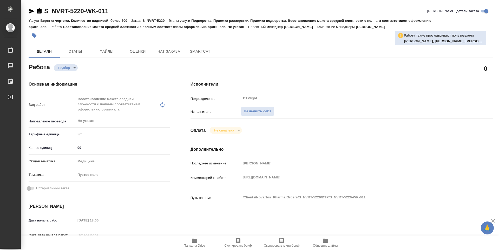
type textarea "x"
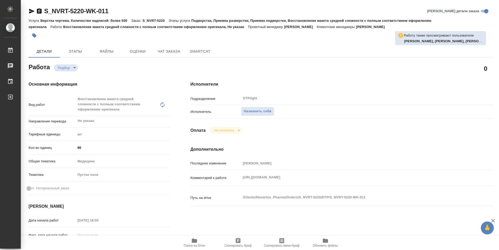
type textarea "x"
click at [161, 51] on span "Чат заказа" at bounding box center [168, 51] width 25 height 6
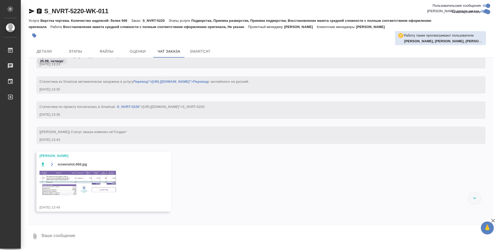
scroll to position [1017, 0]
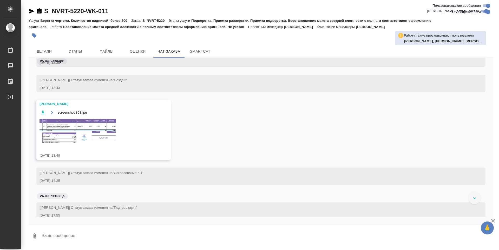
click at [104, 124] on img at bounding box center [78, 131] width 78 height 26
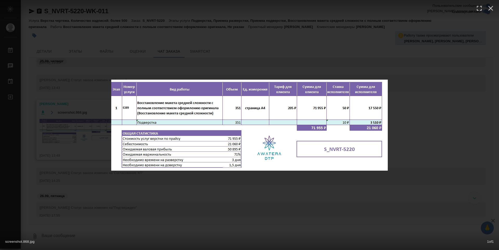
click at [445, 126] on div "screenshot.868.jpg 1 of 1" at bounding box center [249, 125] width 499 height 250
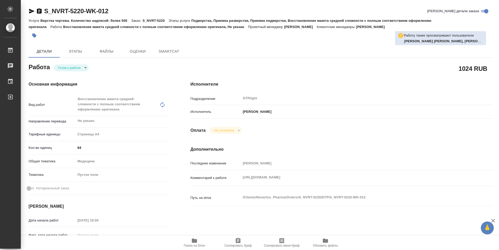
type textarea "x"
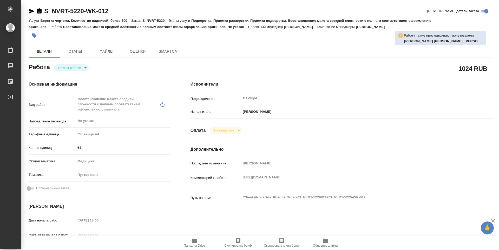
type textarea "x"
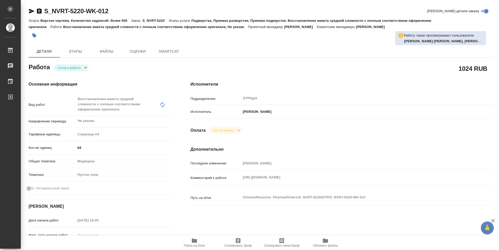
type textarea "x"
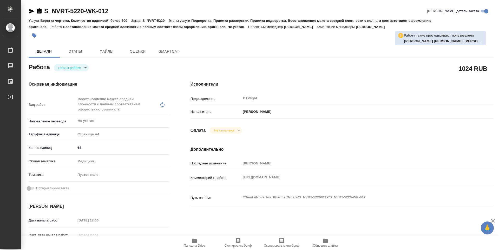
type textarea "x"
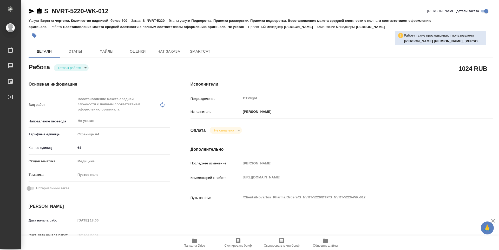
type textarea "x"
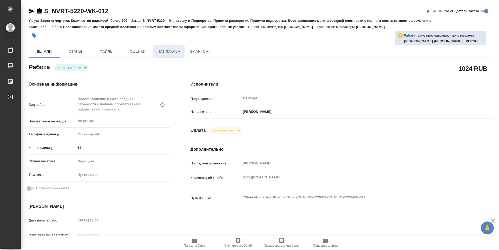
type textarea "x"
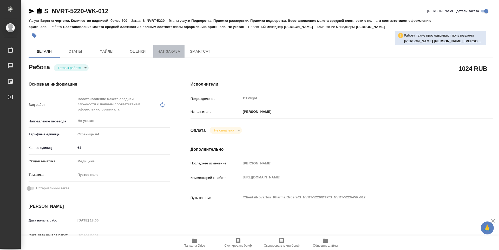
click at [158, 46] on button "Чат заказа" at bounding box center [168, 51] width 31 height 12
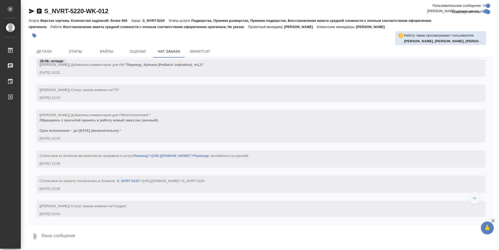
scroll to position [364, 0]
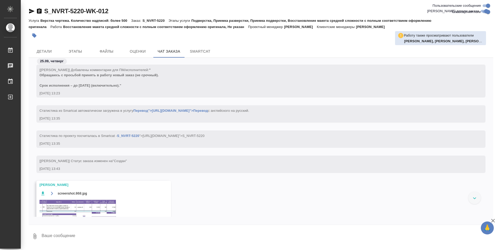
click at [81, 205] on img at bounding box center [78, 212] width 78 height 26
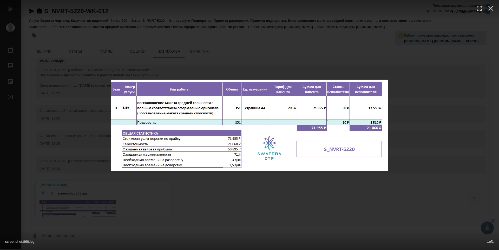
click at [186, 198] on div "screenshot.868.jpg 1 of 1" at bounding box center [249, 125] width 499 height 250
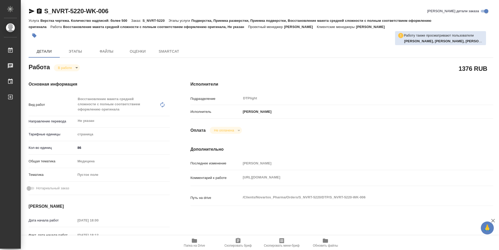
type textarea "x"
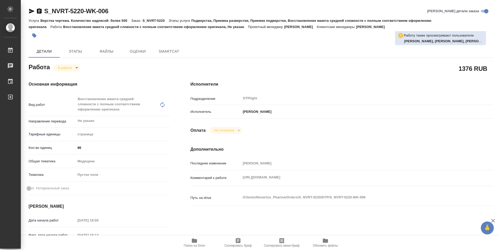
type textarea "x"
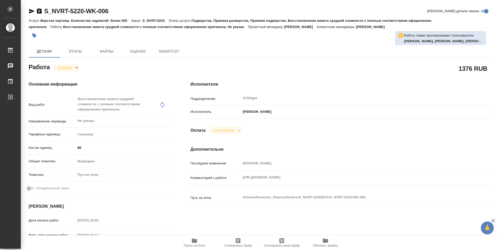
type textarea "x"
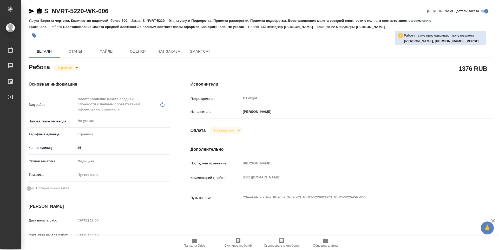
type textarea "x"
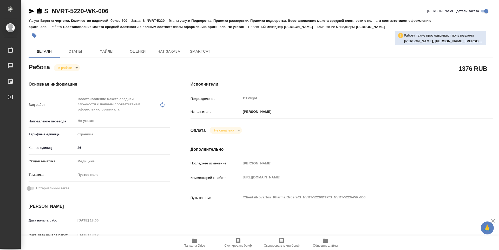
type textarea "x"
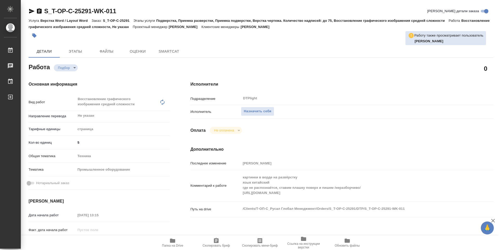
type textarea "x"
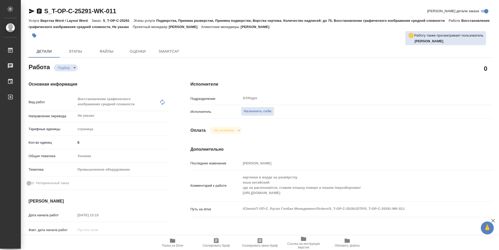
type textarea "x"
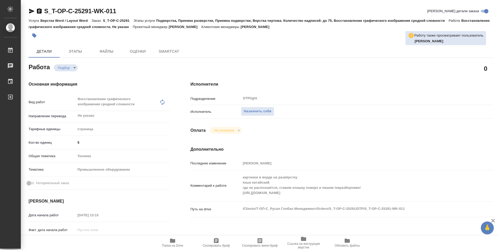
type textarea "x"
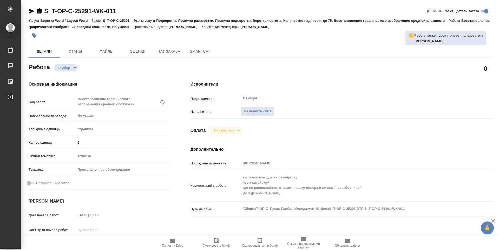
type textarea "x"
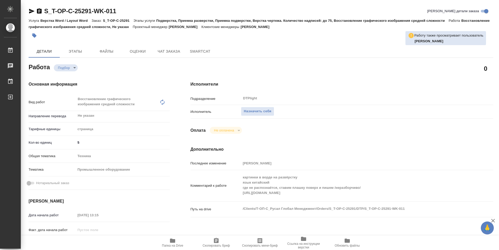
type textarea "x"
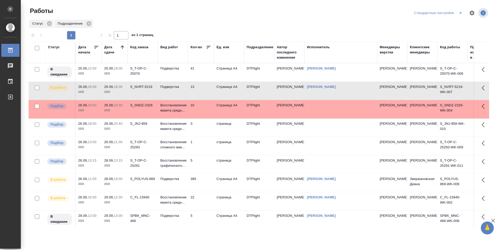
click at [200, 91] on td "13" at bounding box center [201, 91] width 26 height 18
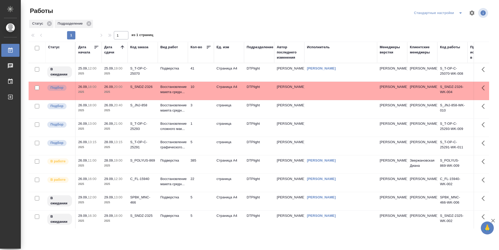
click at [202, 111] on td "3" at bounding box center [201, 109] width 26 height 18
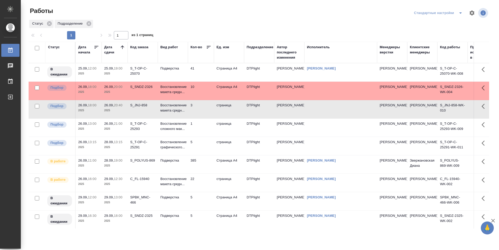
click at [204, 143] on td "5" at bounding box center [201, 146] width 26 height 18
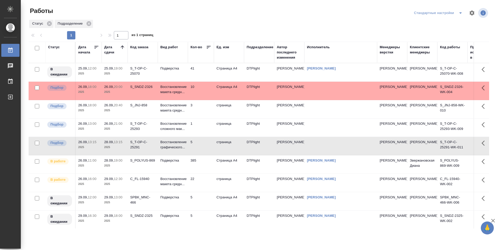
click at [202, 132] on td "1" at bounding box center [201, 128] width 26 height 18
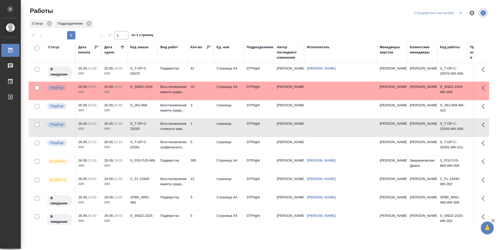
click at [203, 109] on td "3" at bounding box center [201, 109] width 26 height 18
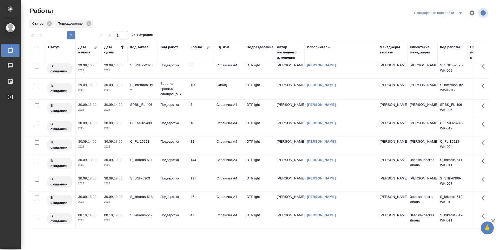
scroll to position [136, 0]
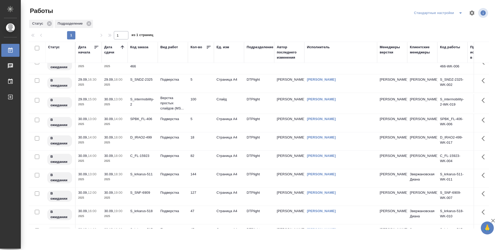
click at [149, 112] on td "S_intermobility-2" at bounding box center [143, 103] width 30 height 18
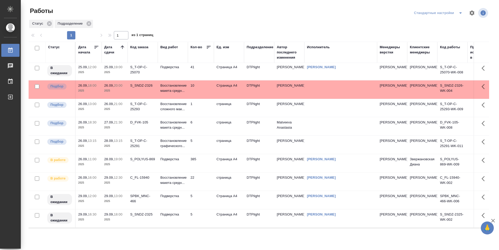
scroll to position [0, 0]
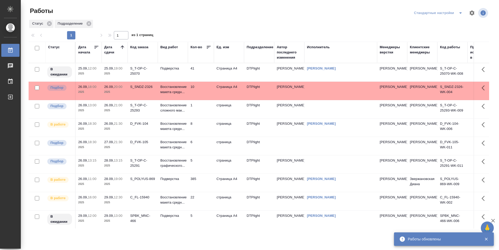
click at [202, 124] on td "8" at bounding box center [201, 128] width 26 height 18
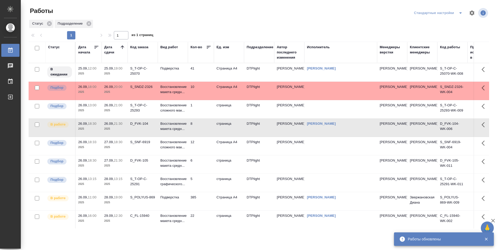
click at [203, 131] on td "8" at bounding box center [201, 128] width 26 height 18
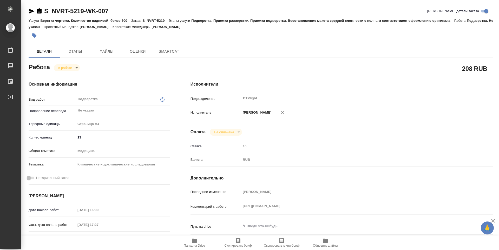
type textarea "x"
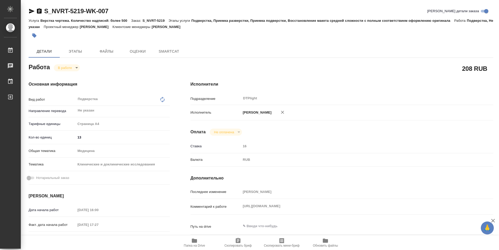
type textarea "x"
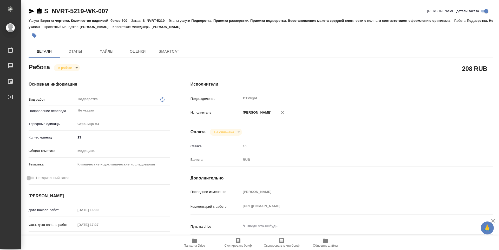
type textarea "x"
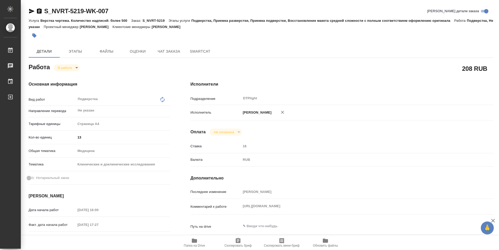
type textarea "x"
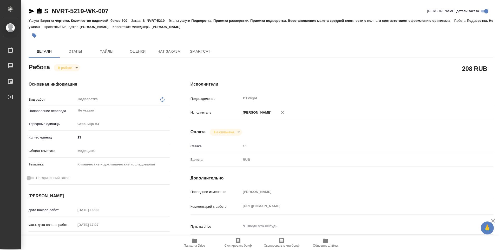
type textarea "x"
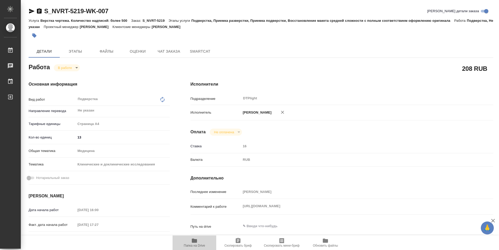
click at [200, 244] on span "Папка на Drive" at bounding box center [194, 243] width 37 height 10
click at [30, 11] on icon "button" at bounding box center [32, 11] width 6 height 6
click at [76, 69] on body "🙏 .cls-1 fill:#fff; AWATERA Guselnikov Roman Работы 0 Чаты График Выйти S_NVRT-…" at bounding box center [249, 125] width 499 height 250
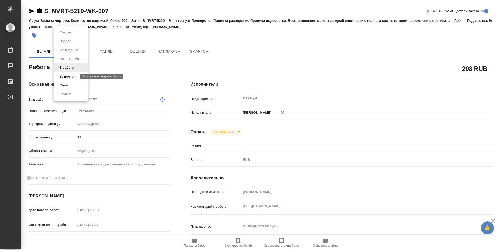
click at [70, 77] on button "Выполнен" at bounding box center [67, 77] width 19 height 6
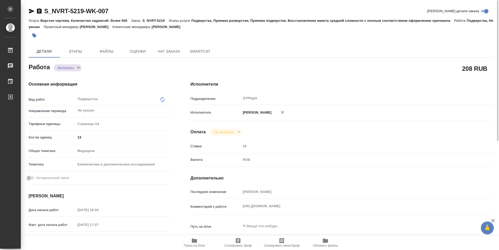
type textarea "x"
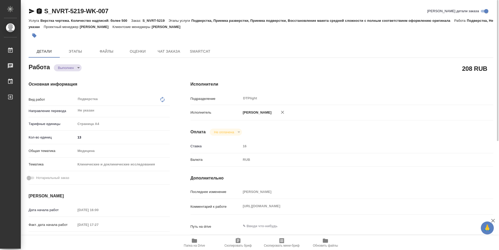
click at [41, 12] on icon "button" at bounding box center [39, 10] width 5 height 5
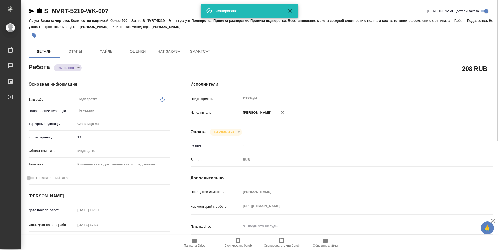
type textarea "x"
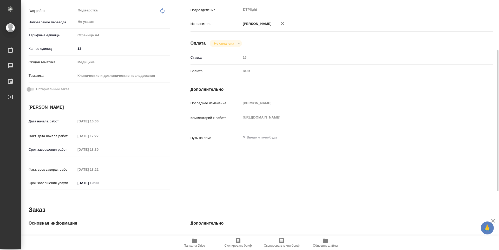
scroll to position [37, 0]
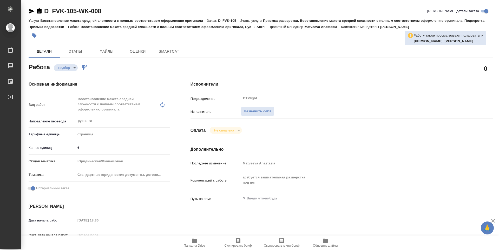
type textarea "x"
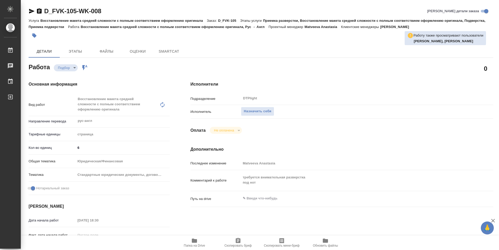
type textarea "x"
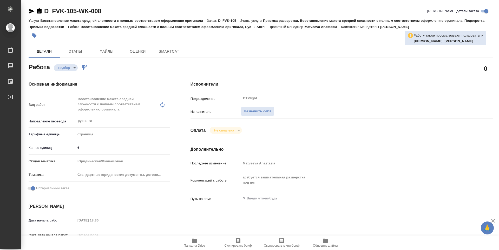
type textarea "x"
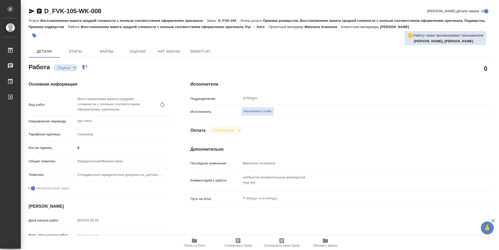
click at [195, 239] on icon "button" at bounding box center [194, 241] width 6 height 6
type textarea "x"
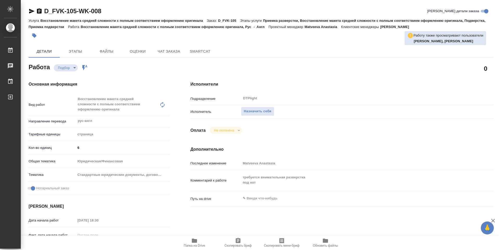
type textarea "x"
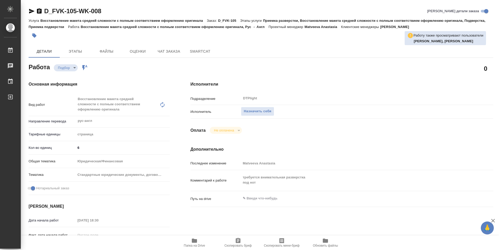
type textarea "x"
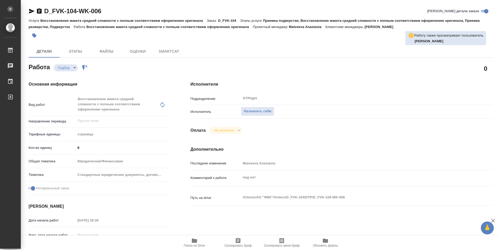
type textarea "x"
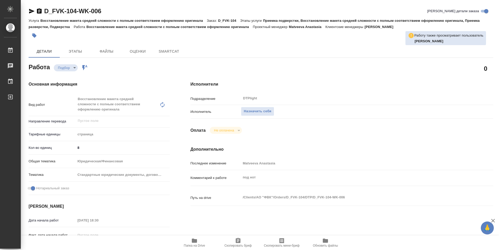
type textarea "x"
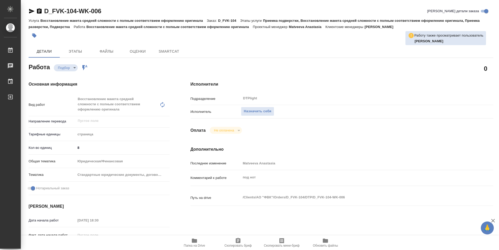
type textarea "x"
click at [192, 241] on icon "button" at bounding box center [194, 241] width 5 height 4
type textarea "x"
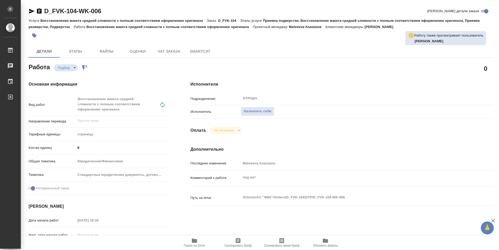
type textarea "x"
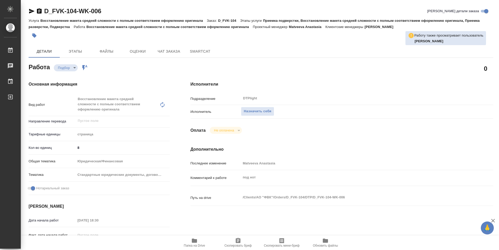
type textarea "x"
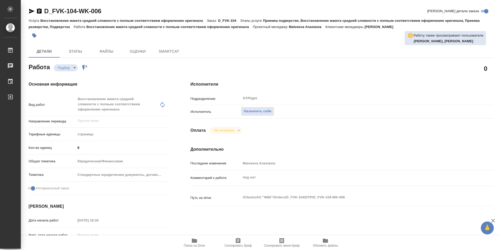
type textarea "x"
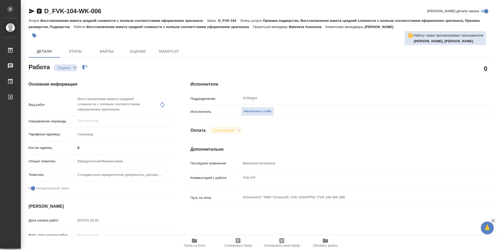
type textarea "x"
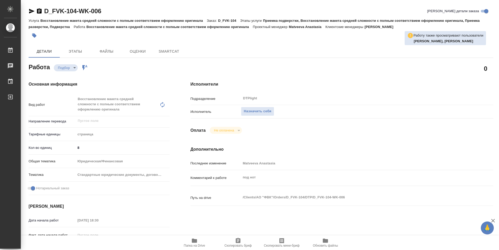
type textarea "x"
click at [265, 113] on span "Назначить себя" at bounding box center [258, 112] width 28 height 6
type textarea "x"
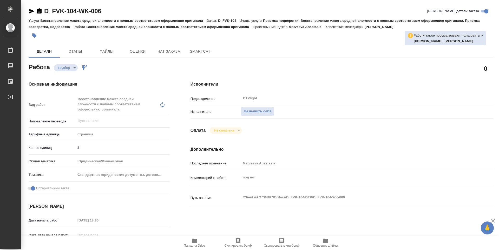
type textarea "x"
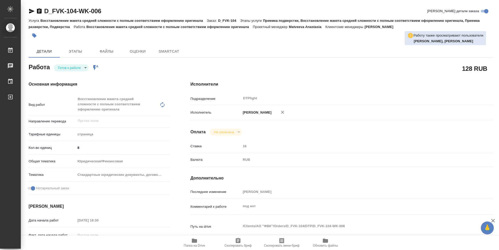
type textarea "x"
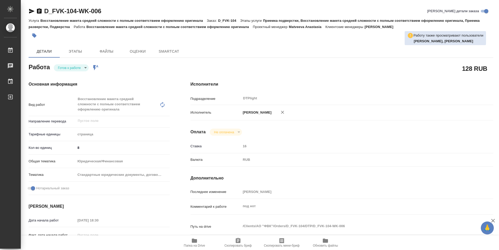
type textarea "x"
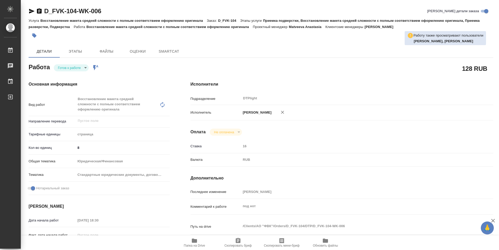
type textarea "x"
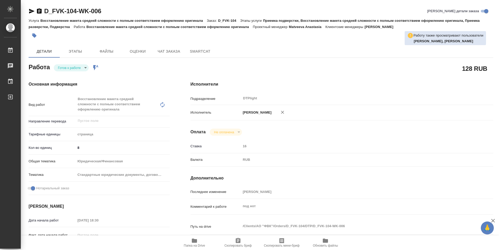
click at [85, 67] on body "🙏 .cls-1 fill:#fff; AWATERA Guselnikov Roman Работы Чаты График Выйти D_FVK-104…" at bounding box center [249, 125] width 499 height 250
click at [68, 67] on button "В работе" at bounding box center [66, 68] width 17 height 6
type textarea "x"
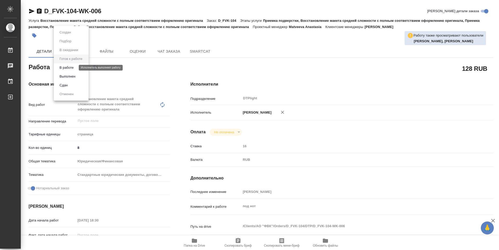
type textarea "x"
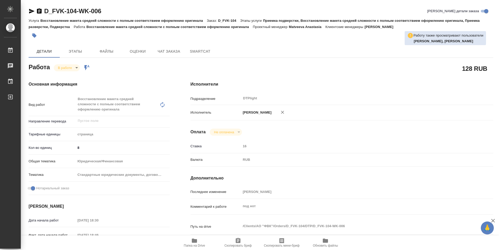
type textarea "x"
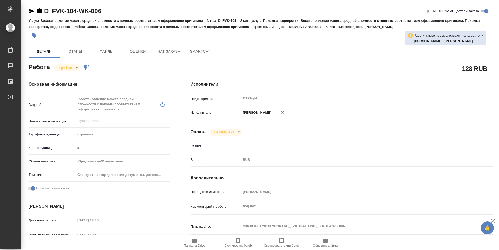
type textarea "x"
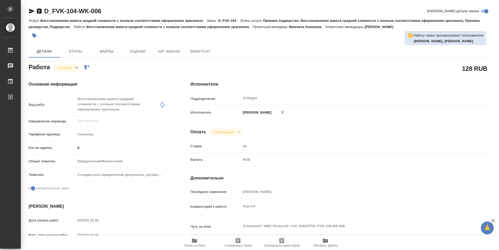
type textarea "x"
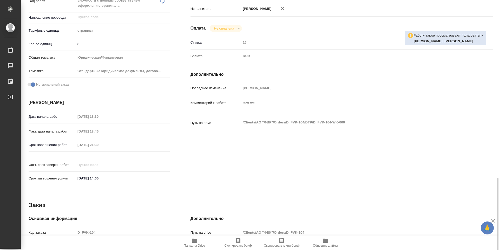
scroll to position [203, 0]
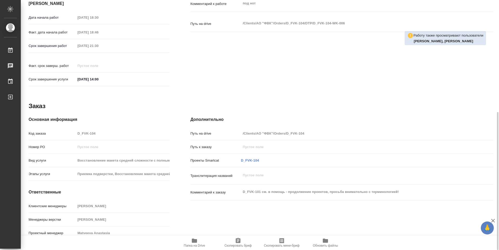
type textarea "x"
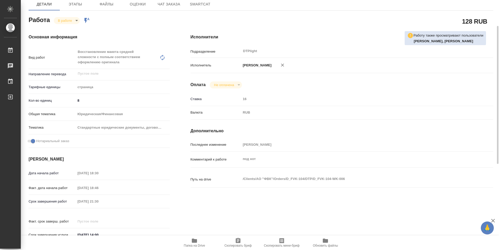
scroll to position [0, 0]
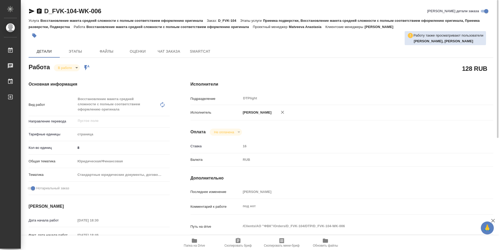
click at [41, 11] on icon "button" at bounding box center [39, 10] width 5 height 5
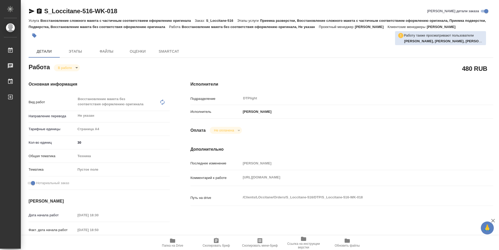
type textarea "x"
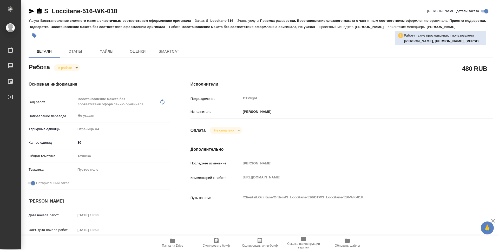
type textarea "x"
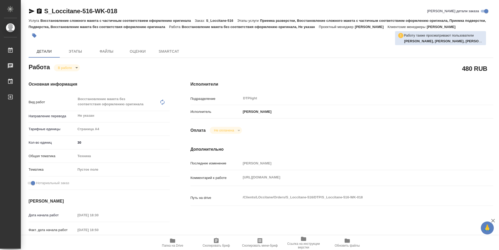
type textarea "x"
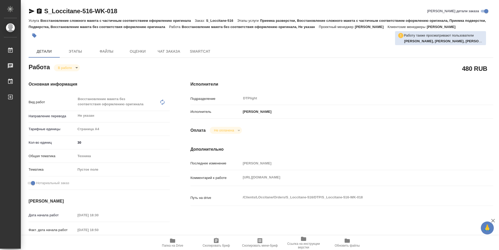
type textarea "x"
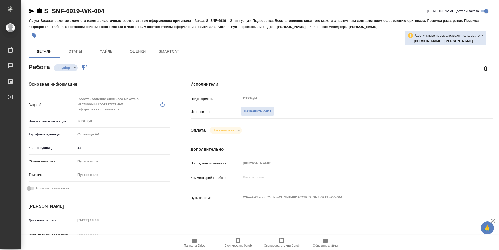
type textarea "x"
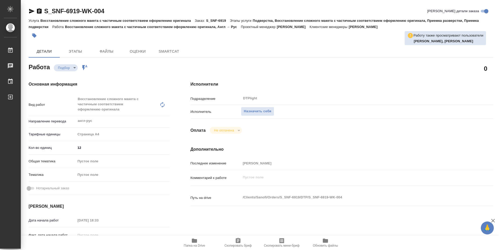
type textarea "x"
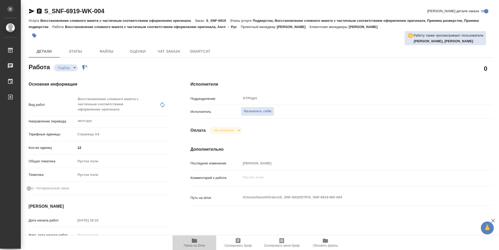
click at [202, 242] on span "Папка на Drive" at bounding box center [194, 243] width 37 height 10
type textarea "x"
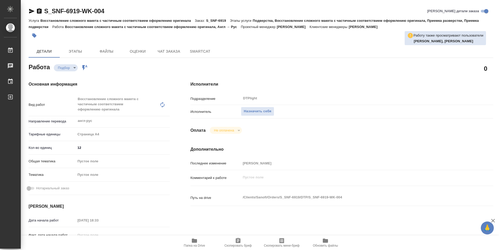
type textarea "x"
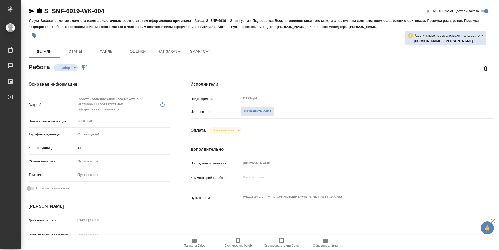
type textarea "x"
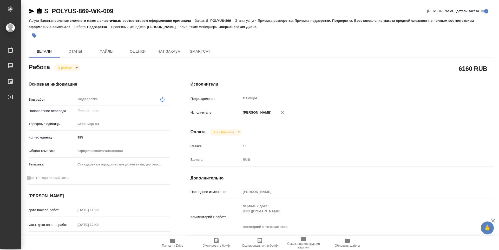
click at [170, 246] on span "Папка на Drive" at bounding box center [172, 246] width 21 height 4
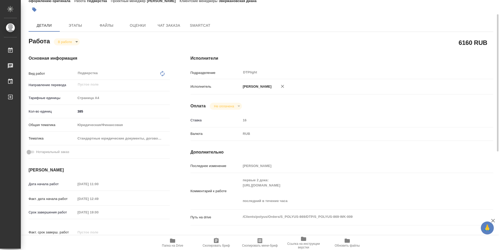
click at [170, 241] on icon "button" at bounding box center [172, 241] width 6 height 6
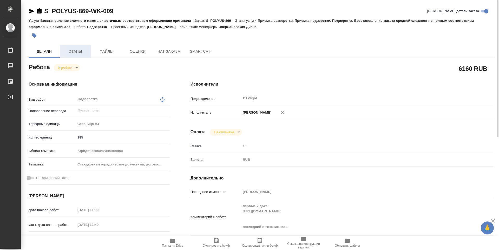
click at [75, 54] on span "Этапы" at bounding box center [75, 51] width 25 height 6
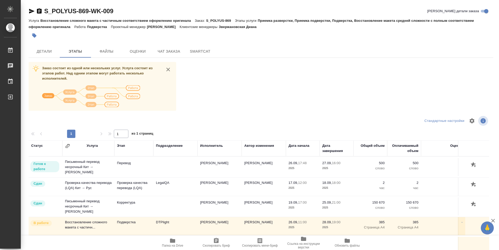
click at [212, 78] on div "Заказ состоит из одной или нескольких услуг. Услуга состоит из этапов работ. На…" at bounding box center [261, 159] width 464 height 195
click at [200, 49] on span "SmartCat" at bounding box center [200, 51] width 25 height 6
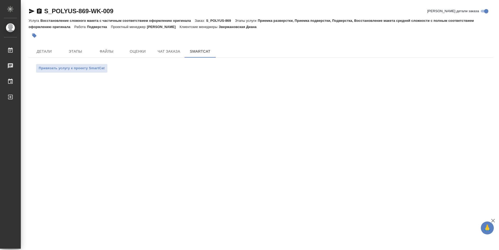
click at [32, 11] on icon "button" at bounding box center [31, 11] width 5 height 5
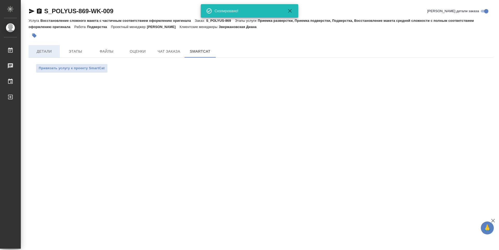
click at [38, 48] on span "Детали" at bounding box center [44, 51] width 25 height 6
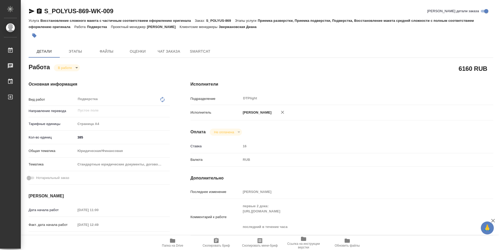
type textarea "x"
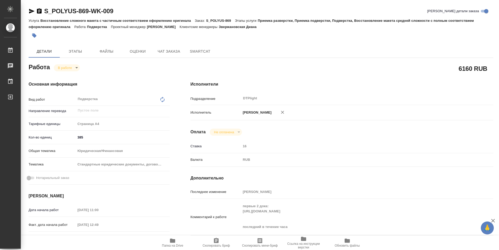
type textarea "x"
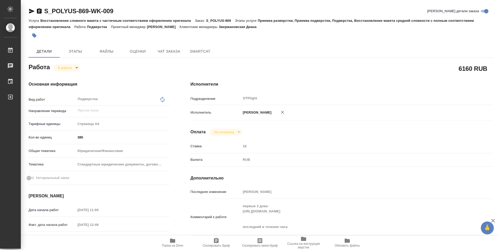
type textarea "x"
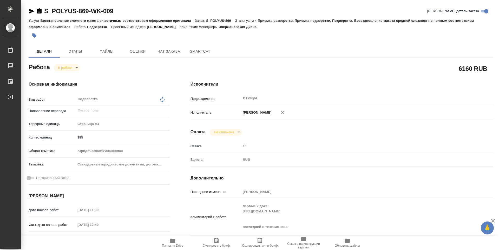
drag, startPoint x: 157, startPoint y: 71, endPoint x: 156, endPoint y: 74, distance: 3.3
click at [157, 71] on div "Работа В работе inProgress" at bounding box center [99, 66] width 141 height 9
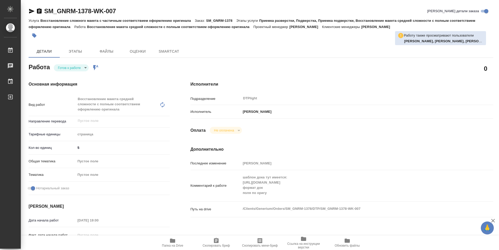
type textarea "x"
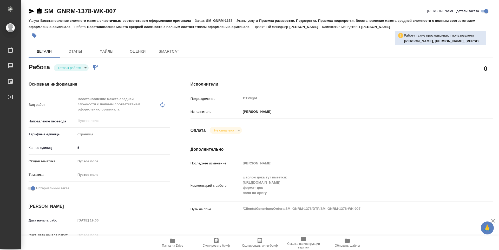
type textarea "x"
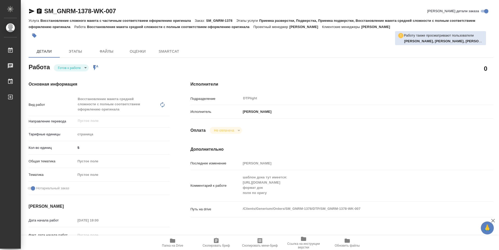
type textarea "x"
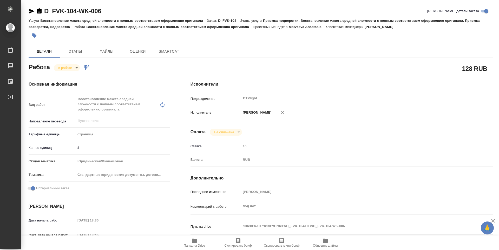
type textarea "x"
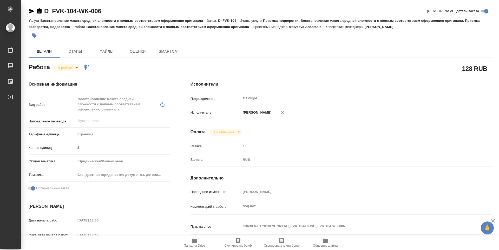
type textarea "x"
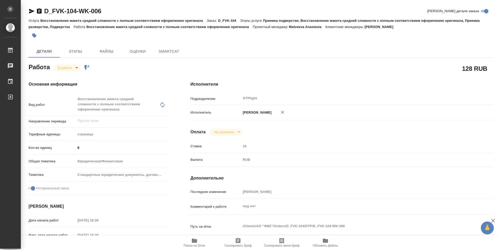
type textarea "x"
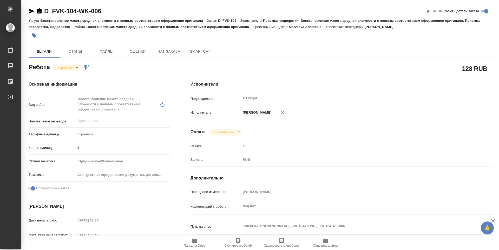
type textarea "x"
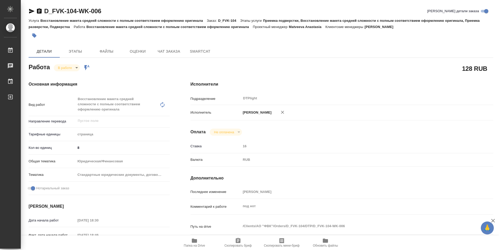
type textarea "x"
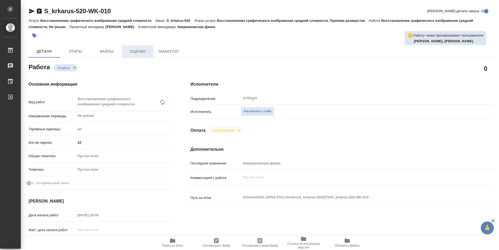
type textarea "x"
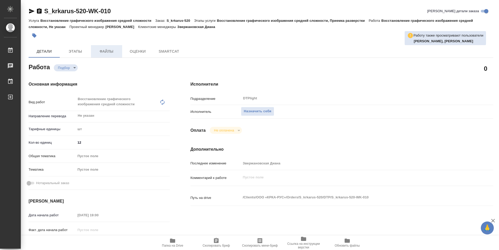
type textarea "x"
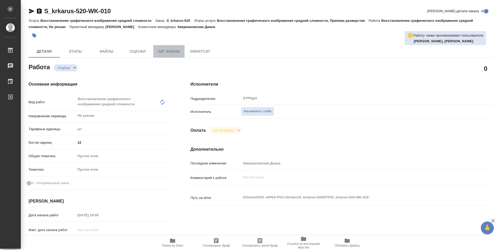
click at [172, 50] on span "Чат заказа" at bounding box center [168, 51] width 25 height 6
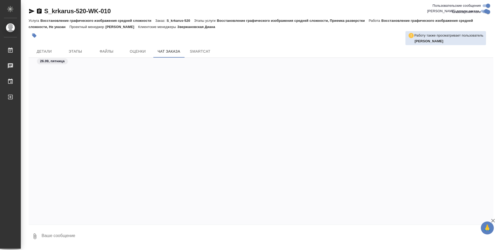
scroll to position [8325, 0]
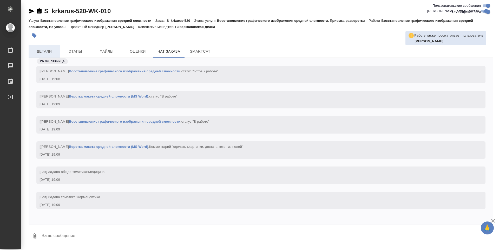
click at [44, 51] on span "Детали" at bounding box center [44, 51] width 25 height 6
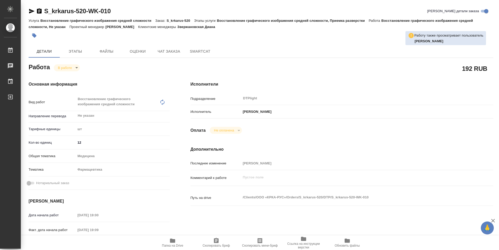
type textarea "x"
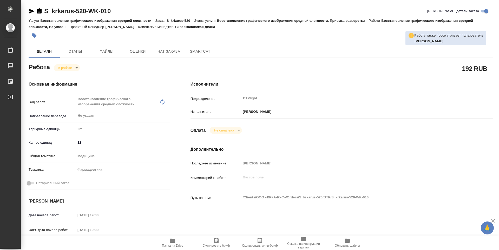
type textarea "x"
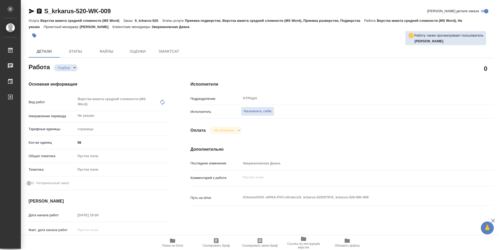
type textarea "x"
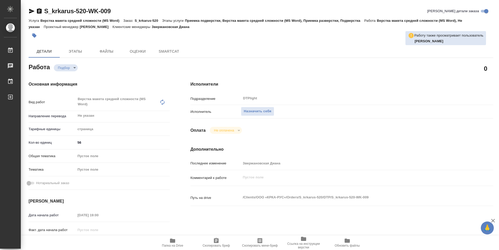
type textarea "x"
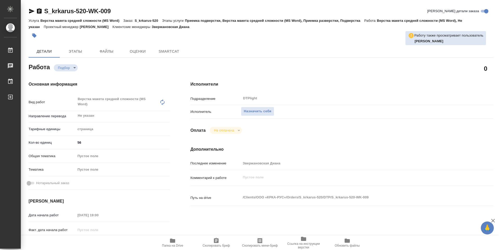
type textarea "x"
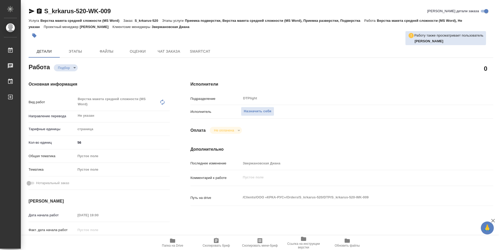
click at [179, 240] on span "Папка на Drive" at bounding box center [172, 243] width 37 height 10
type textarea "x"
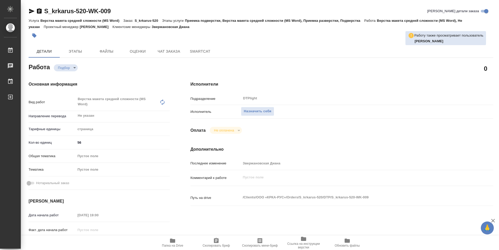
type textarea "x"
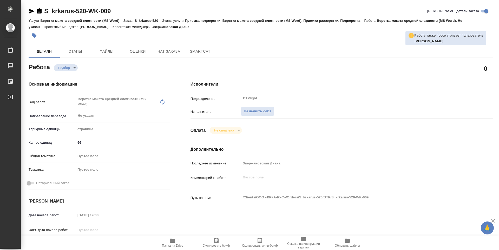
type textarea "x"
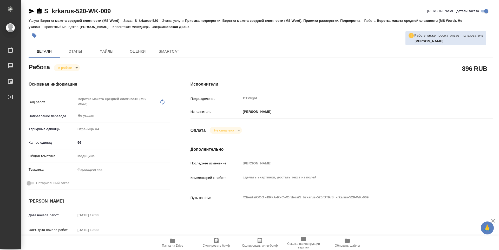
type textarea "x"
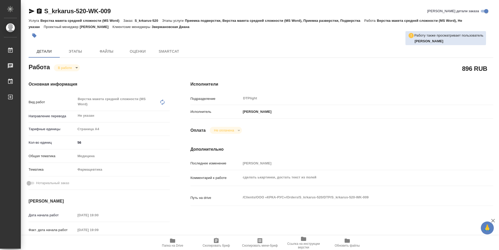
type textarea "x"
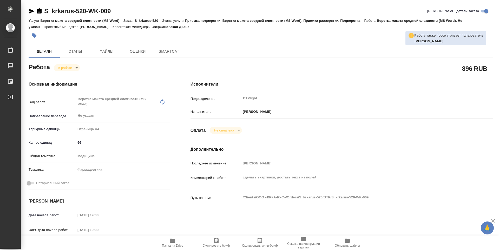
type textarea "x"
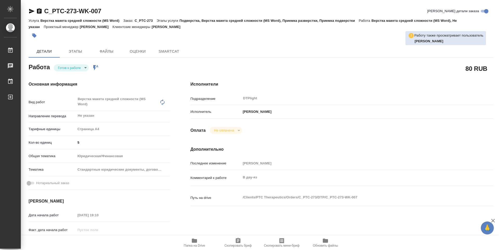
type textarea "x"
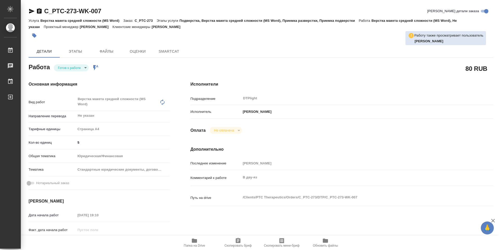
type textarea "x"
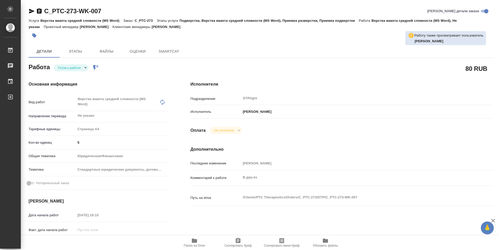
type textarea "x"
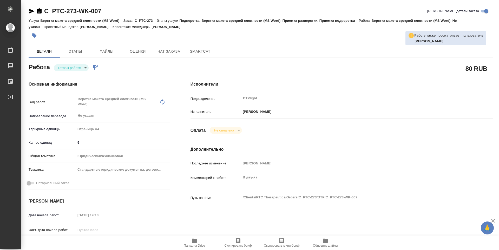
type textarea "x"
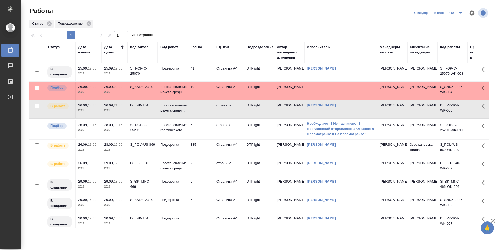
click at [202, 131] on td "5" at bounding box center [201, 129] width 26 height 18
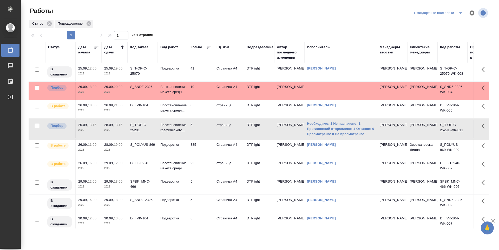
click at [208, 154] on td "385" at bounding box center [201, 149] width 26 height 18
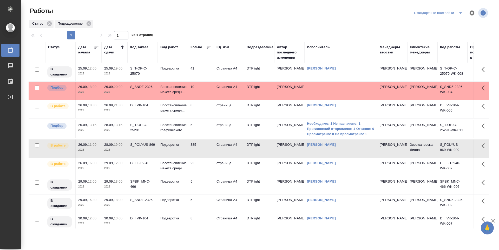
click at [205, 176] on td "22" at bounding box center [201, 167] width 26 height 18
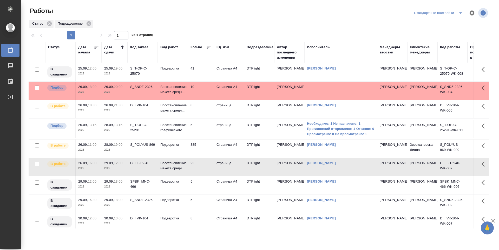
click at [200, 132] on td "5" at bounding box center [201, 129] width 26 height 18
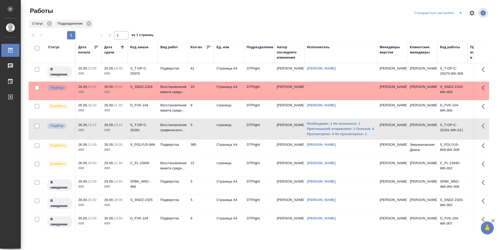
click at [200, 93] on td "10" at bounding box center [201, 91] width 26 height 18
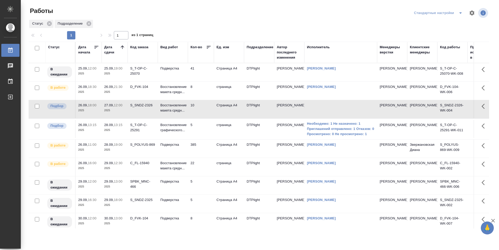
click at [203, 95] on td "8" at bounding box center [201, 91] width 26 height 18
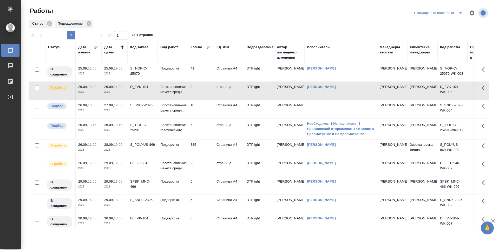
click at [202, 158] on td "385" at bounding box center [201, 149] width 26 height 18
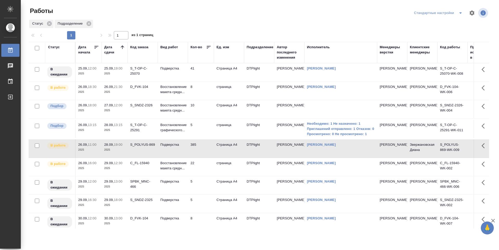
click at [202, 158] on td "385" at bounding box center [201, 149] width 26 height 18
click at [200, 153] on td "385" at bounding box center [201, 149] width 26 height 18
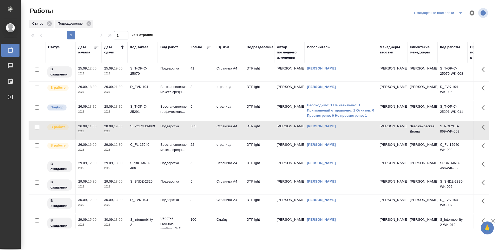
click at [204, 90] on td "8" at bounding box center [201, 91] width 26 height 18
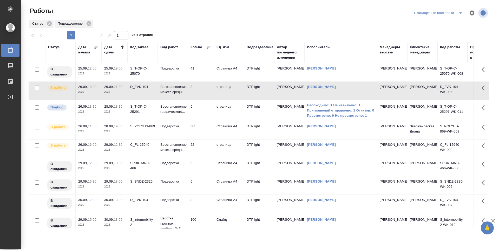
click at [204, 90] on td "8" at bounding box center [201, 91] width 26 height 18
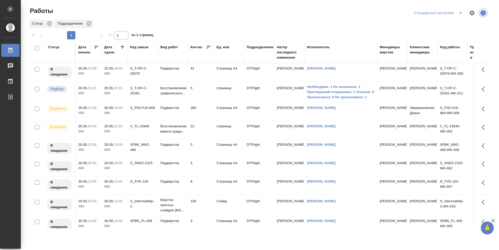
click at [206, 74] on td "41" at bounding box center [201, 72] width 26 height 18
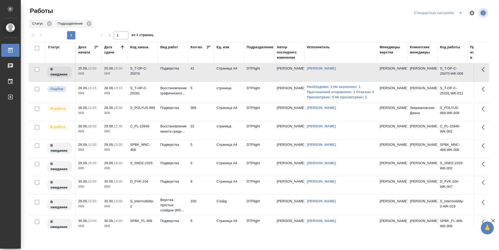
click at [204, 115] on td "385" at bounding box center [201, 112] width 26 height 18
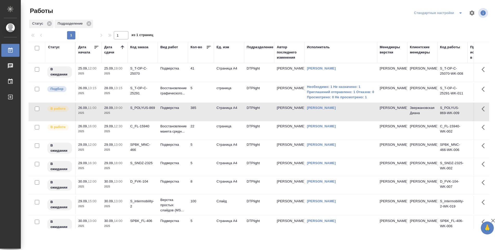
click at [204, 97] on td "5" at bounding box center [201, 92] width 26 height 18
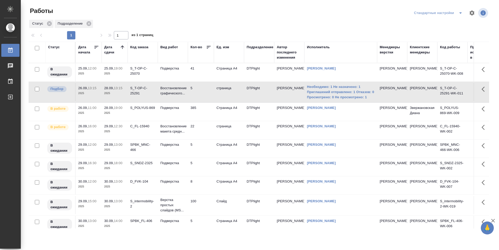
click at [205, 72] on td "41" at bounding box center [201, 72] width 26 height 18
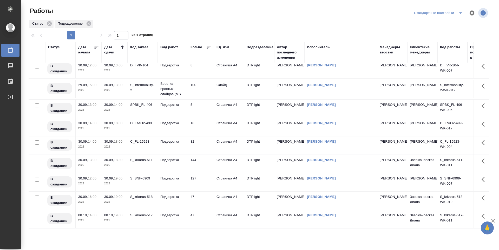
scroll to position [125, 0]
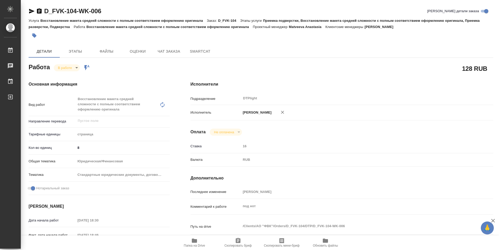
click at [171, 65] on div "Работа В работе inProgress Работа включена в последовательность" at bounding box center [99, 69] width 162 height 34
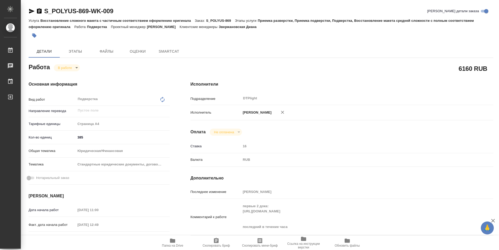
type textarea "x"
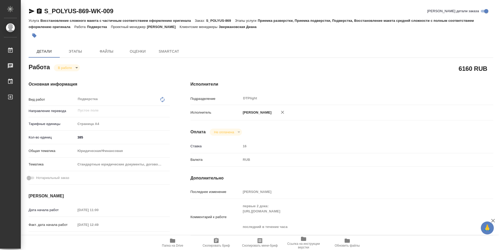
type textarea "x"
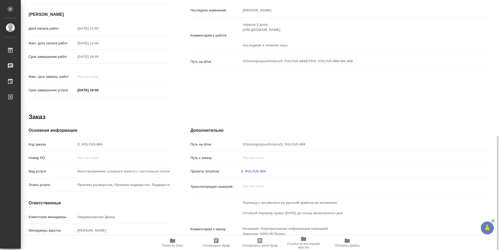
type textarea "x"
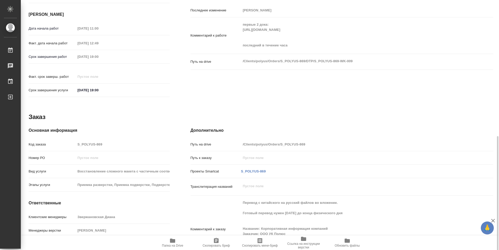
scroll to position [205, 0]
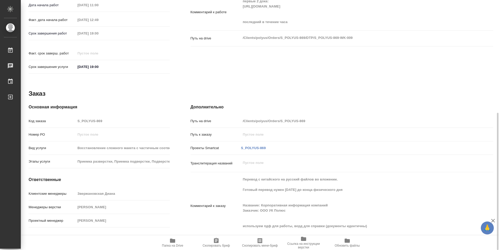
type textarea "x"
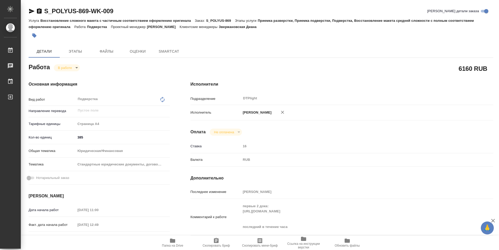
type textarea "x"
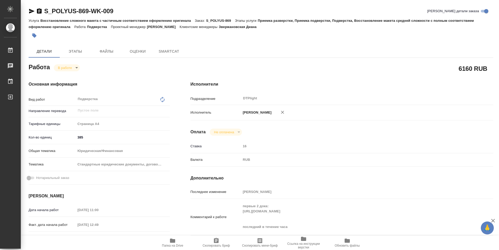
type textarea "x"
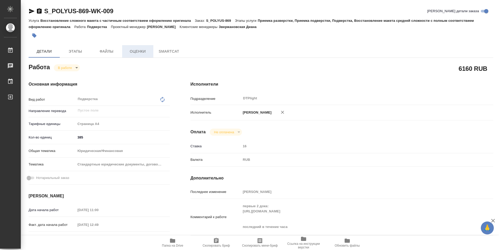
type textarea "x"
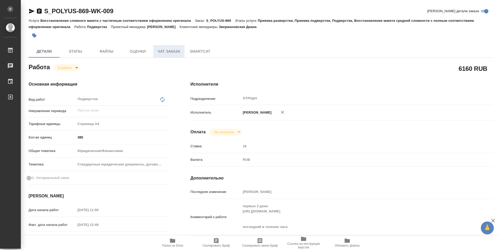
click at [173, 51] on span "Чат заказа" at bounding box center [168, 51] width 25 height 6
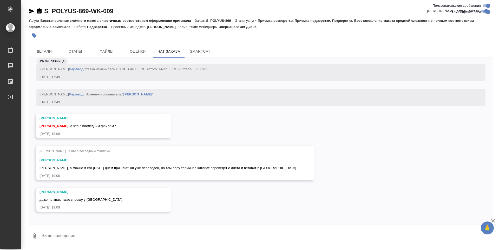
scroll to position [27860, 0]
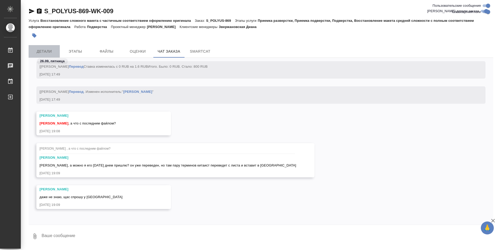
click at [49, 51] on span "Детали" at bounding box center [44, 51] width 25 height 6
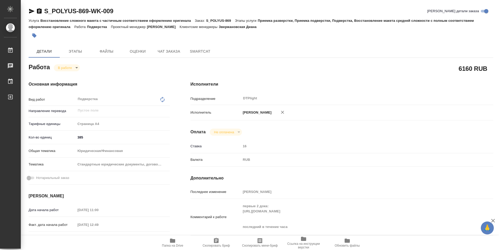
type textarea "x"
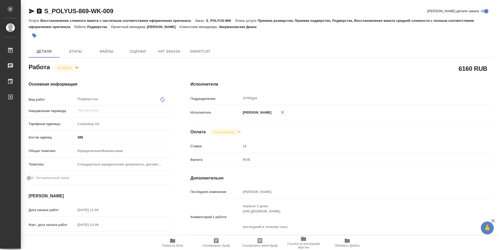
type textarea "x"
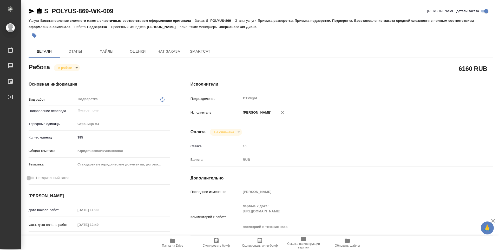
type textarea "x"
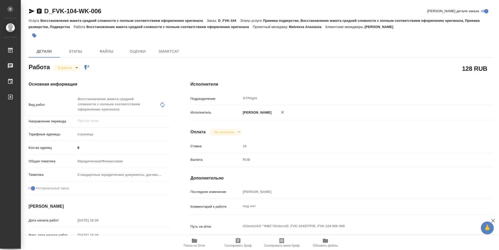
type textarea "x"
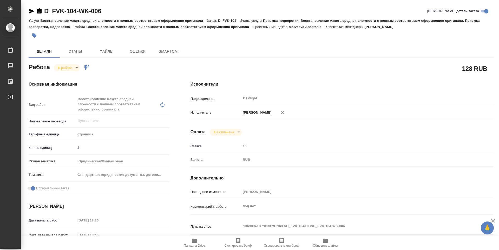
type textarea "x"
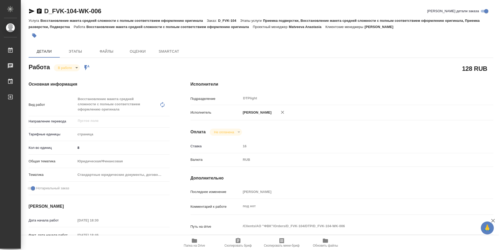
type textarea "x"
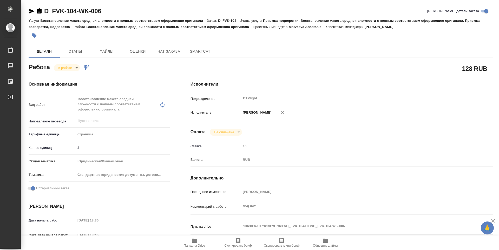
click at [194, 244] on icon "button" at bounding box center [194, 241] width 6 height 6
type textarea "x"
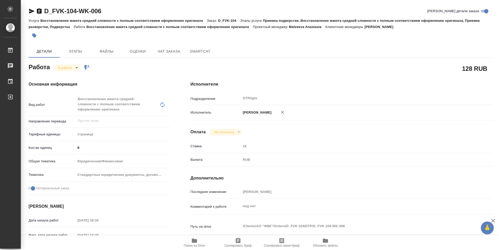
type textarea "x"
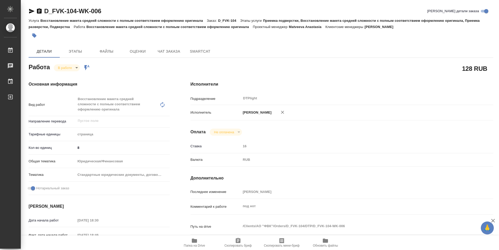
type textarea "x"
click at [70, 68] on body "🙏 .cls-1 fill:#fff; AWATERA Guselnikov Roman Работы 0 Чаты График Выйти D_FVK-1…" at bounding box center [249, 125] width 499 height 250
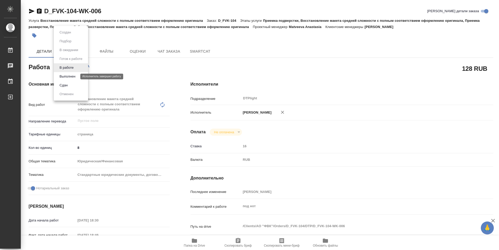
click at [66, 77] on button "Выполнен" at bounding box center [67, 77] width 19 height 6
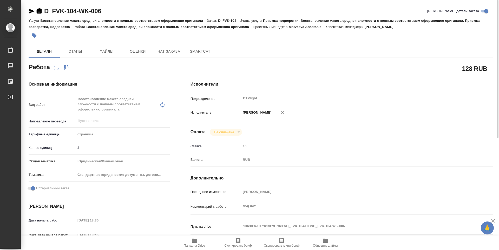
click at [40, 10] on icon "button" at bounding box center [39, 10] width 5 height 5
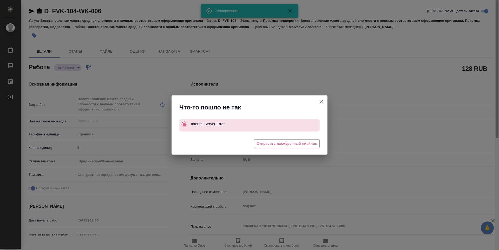
type textarea "x"
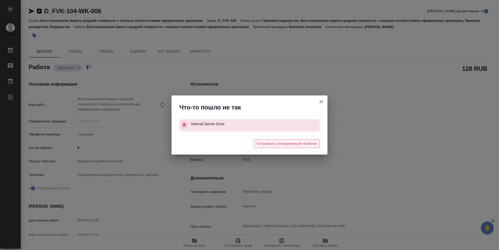
click at [301, 145] on span "Отправить нахмуренный смайлик" at bounding box center [287, 144] width 60 height 6
type textarea "x"
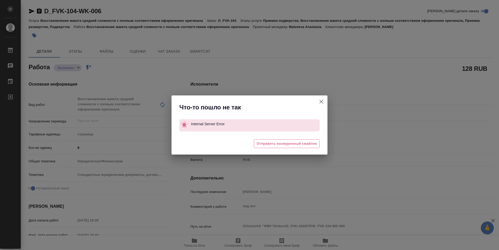
type textarea "x"
